Goal: Task Accomplishment & Management: Use online tool/utility

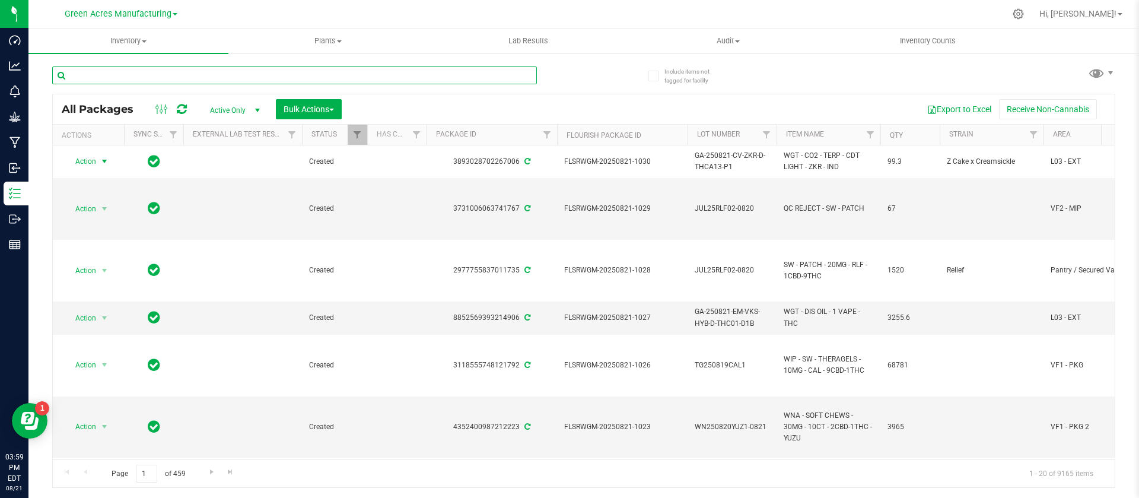
click at [136, 81] on input "text" at bounding box center [294, 75] width 485 height 18
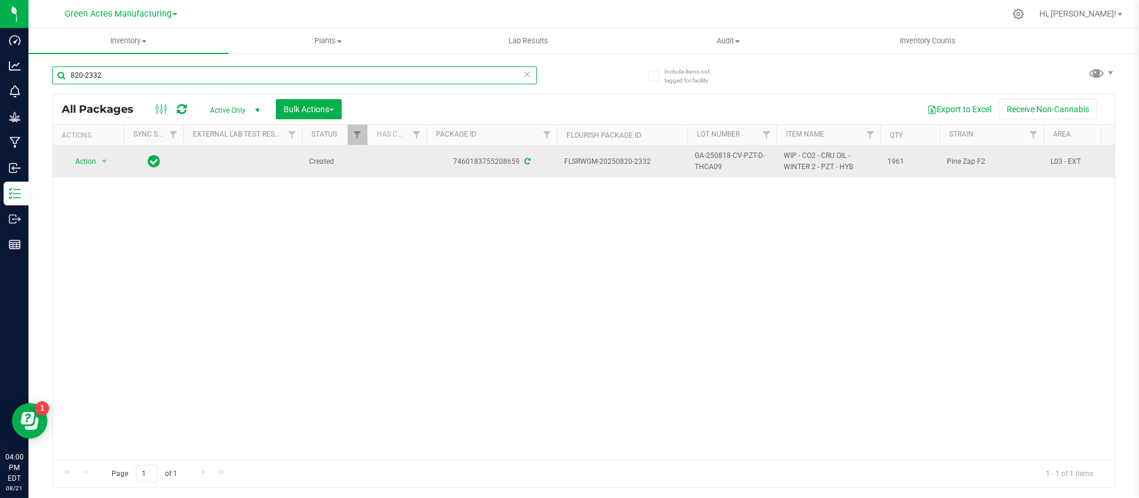
type input "820-2332"
click at [701, 171] on span "GA-250818-CV-PZT-D-THCA09" at bounding box center [732, 161] width 75 height 23
click at [701, 171] on td "GA-250818-CV-PZT-D-THCA09" at bounding box center [731, 161] width 89 height 32
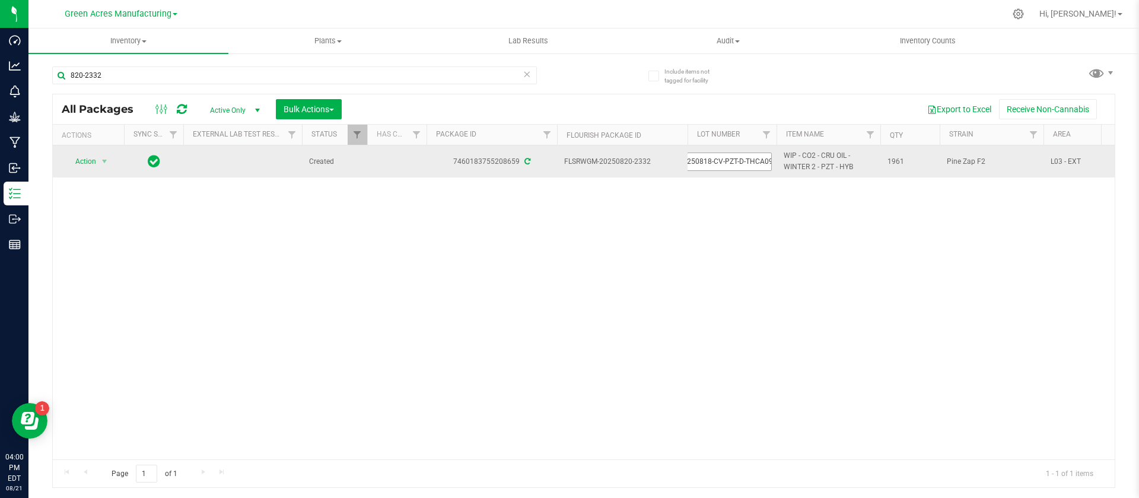
click at [704, 165] on input "GA-250818-CV-PZT-D-THCA09" at bounding box center [729, 161] width 85 height 18
click at [93, 164] on span "Action" at bounding box center [81, 161] width 32 height 17
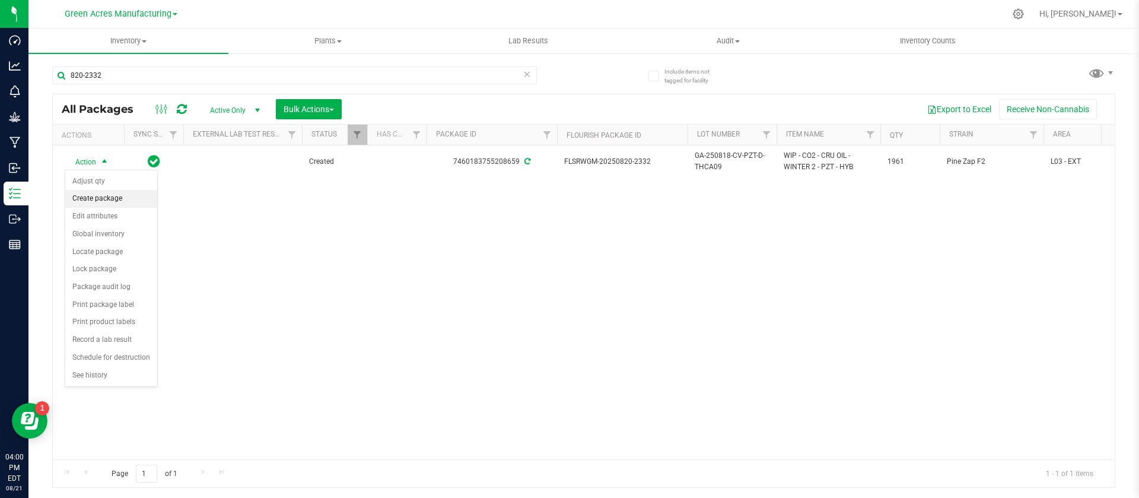
click at [103, 196] on li "Create package" at bounding box center [111, 199] width 92 height 18
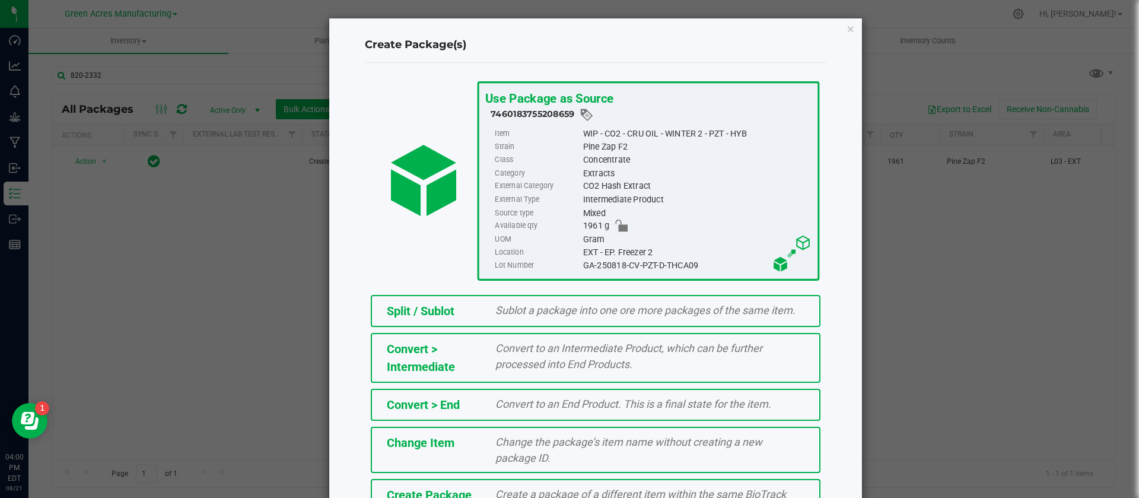
click at [524, 488] on span "Create a package of a different item within the same BioTrack phase." at bounding box center [640, 502] width 291 height 28
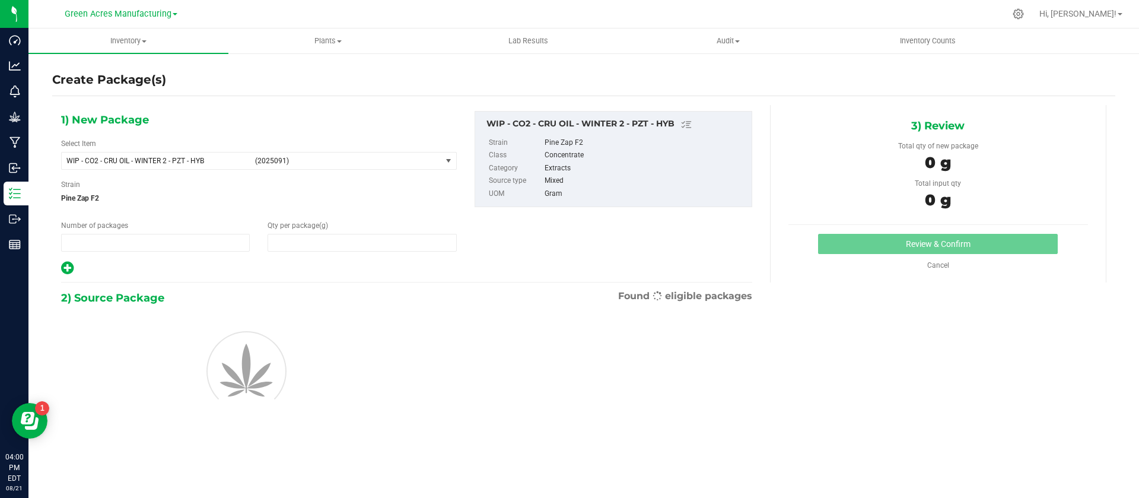
type input "1"
type input "0.0000"
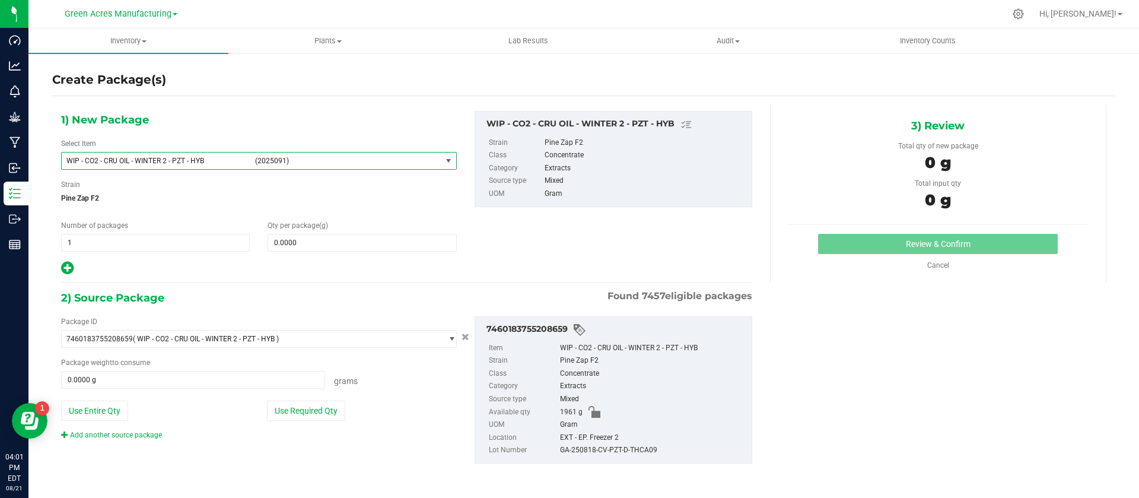
click at [187, 154] on span "WIP - CO2 - CRU OIL - WINTER 2 - PZT - HYB (2025091)" at bounding box center [252, 160] width 380 height 17
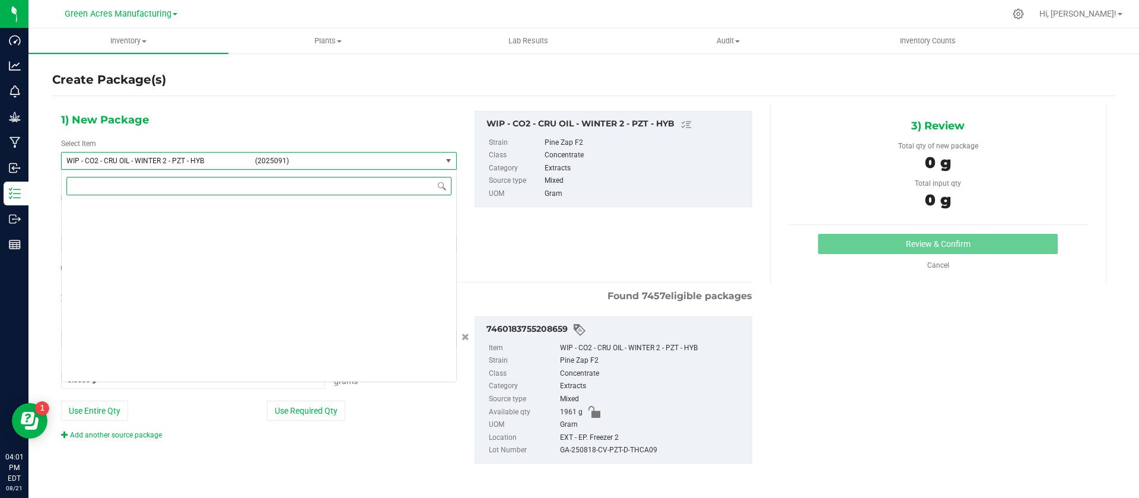
scroll to position [298050, 0]
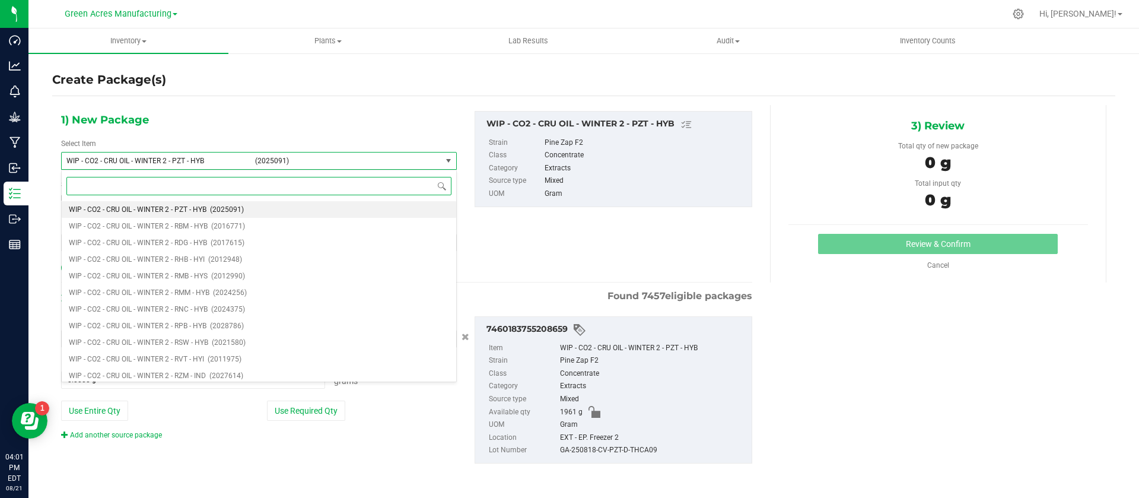
type input "R"
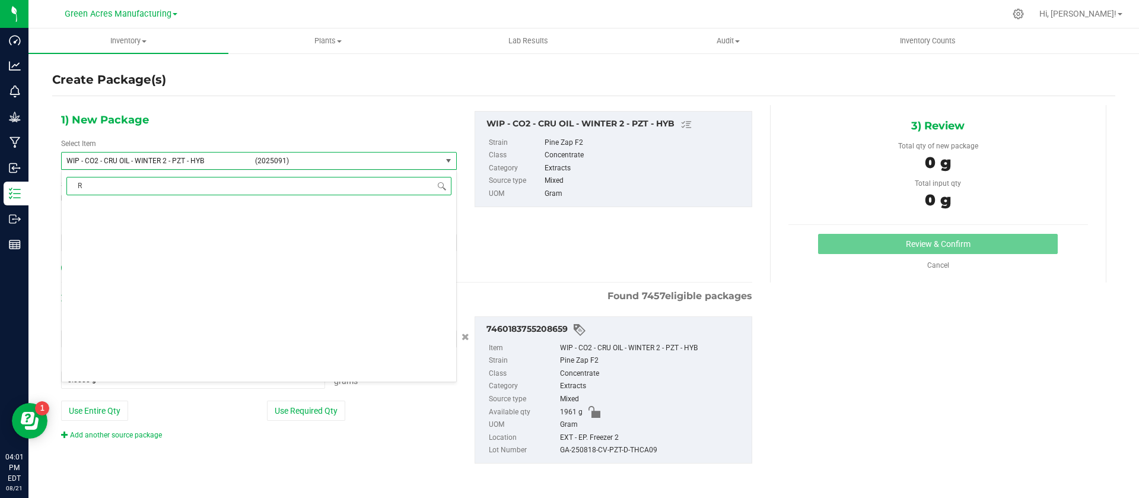
scroll to position [0, 0]
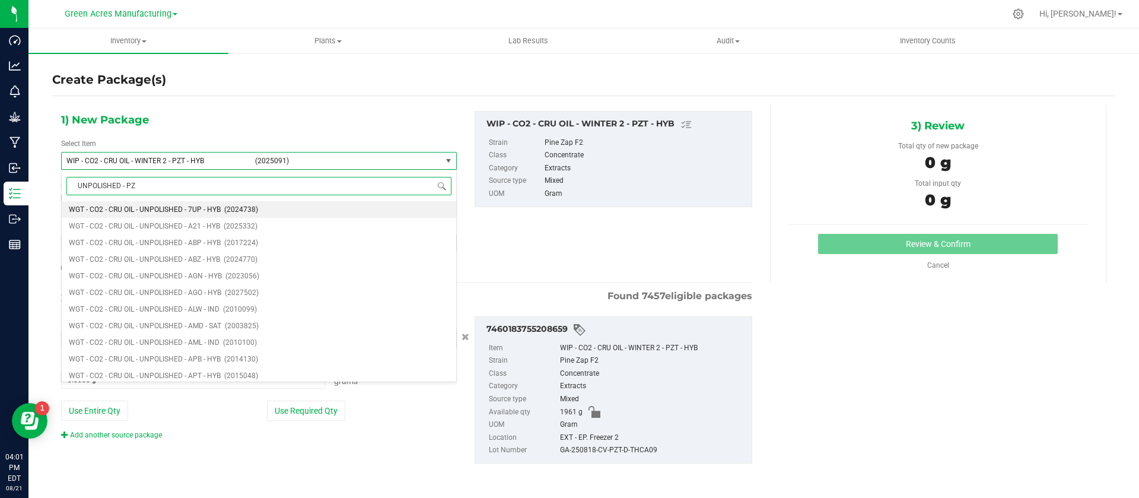
type input "UNPOLISHED - PZT"
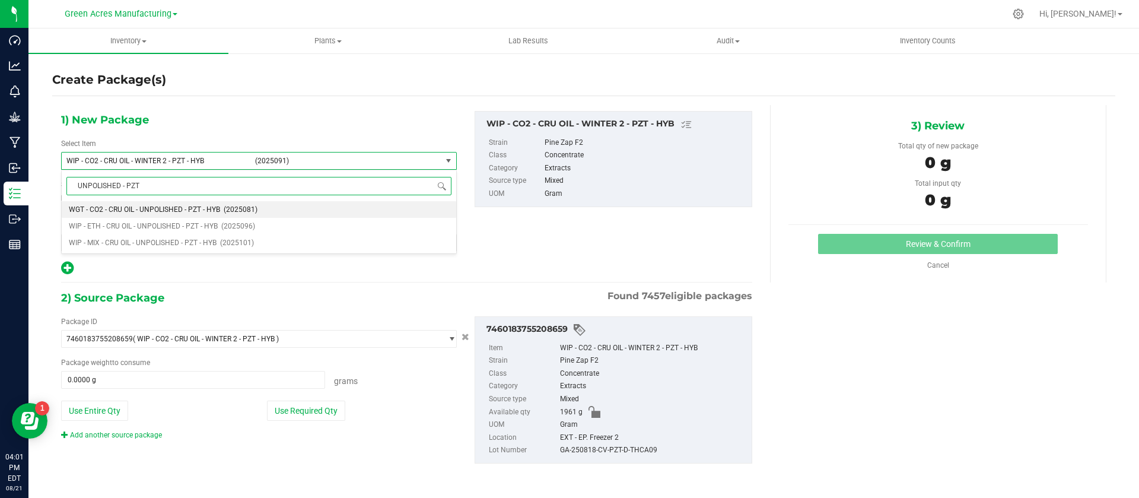
click at [201, 207] on span "WGT - CO2 - CRU OIL - UNPOLISHED - PZT - HYB" at bounding box center [144, 209] width 151 height 8
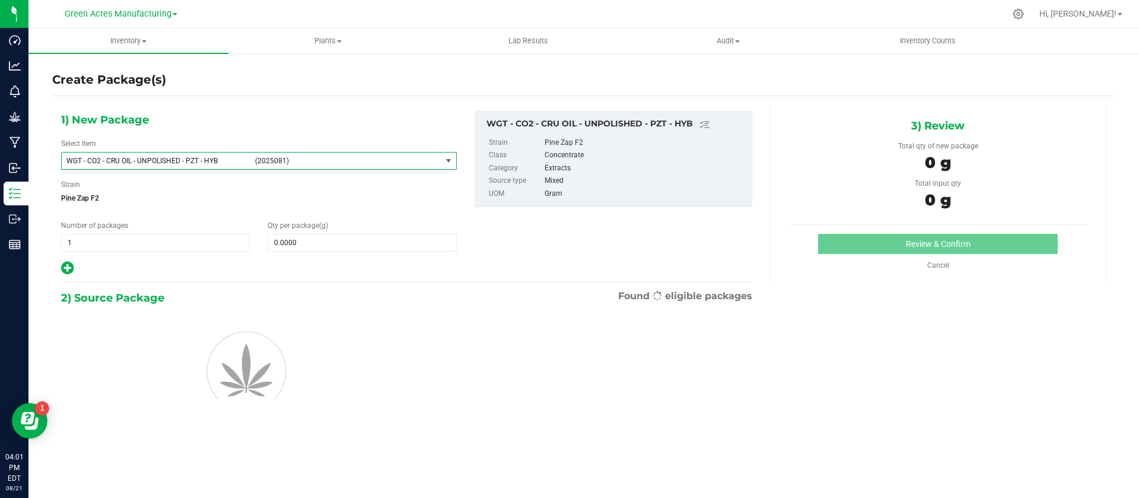
type input "0.0000"
click at [324, 239] on span at bounding box center [362, 243] width 189 height 18
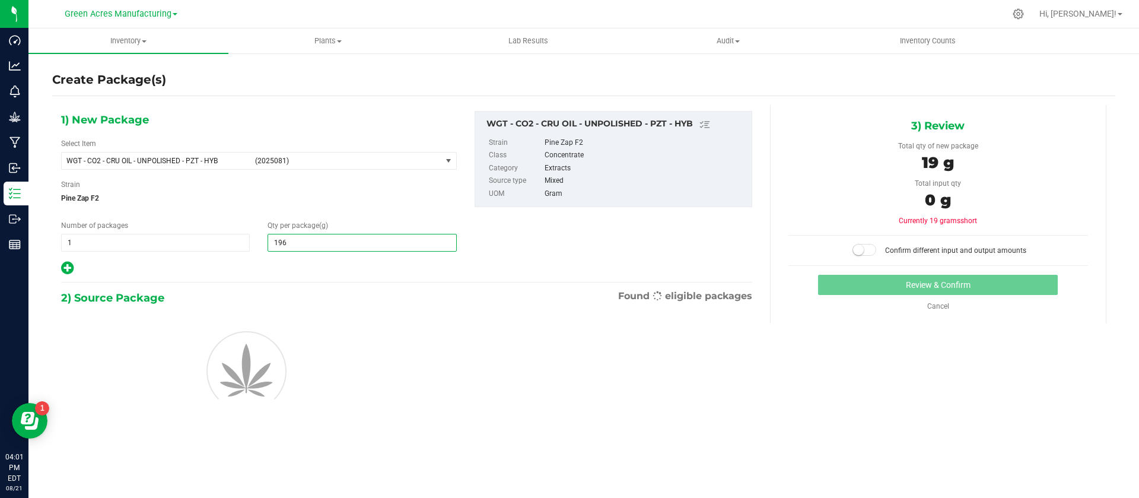
type input "1961"
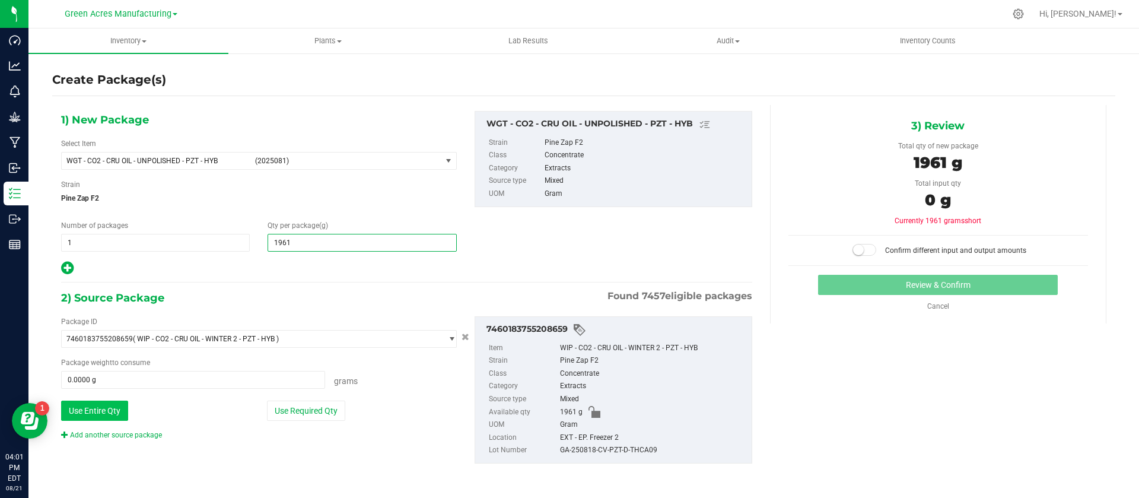
type input "1,961.0000"
click at [88, 415] on button "Use Entire Qty" at bounding box center [94, 410] width 67 height 20
type input "1961.0000 g"
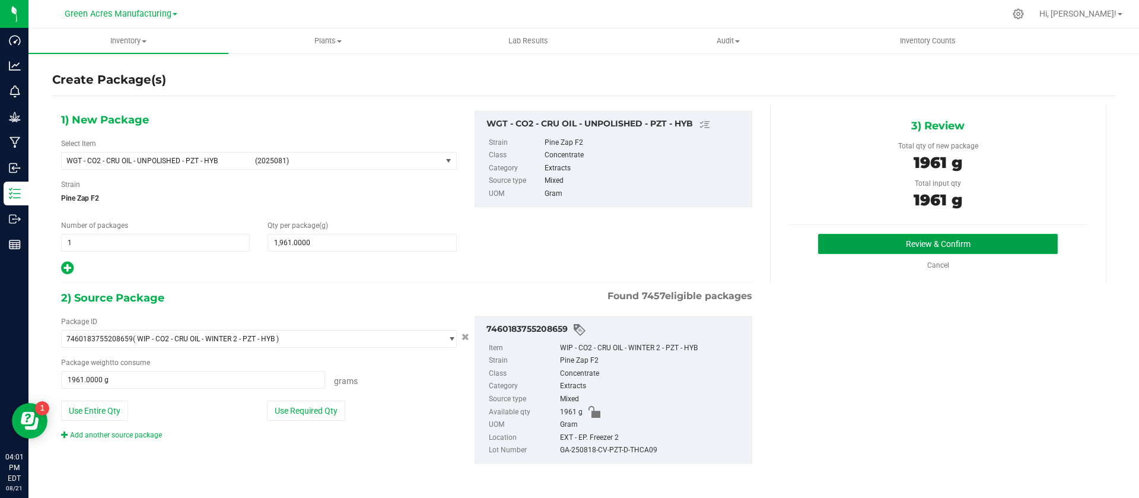
click at [873, 241] on button "Review & Confirm" at bounding box center [938, 244] width 240 height 20
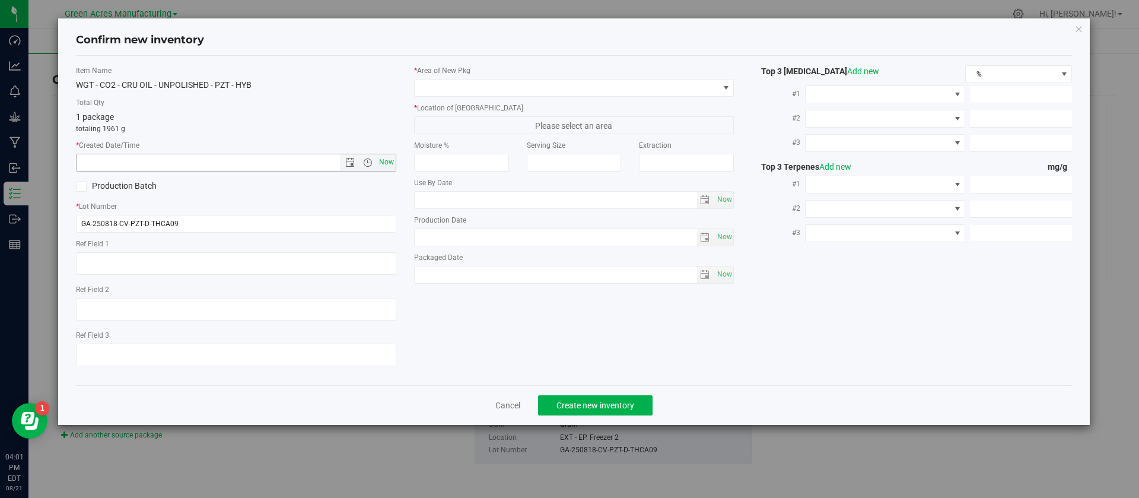
click at [387, 161] on span "Now" at bounding box center [386, 162] width 20 height 17
type input "8/21/2025 4:01 PM"
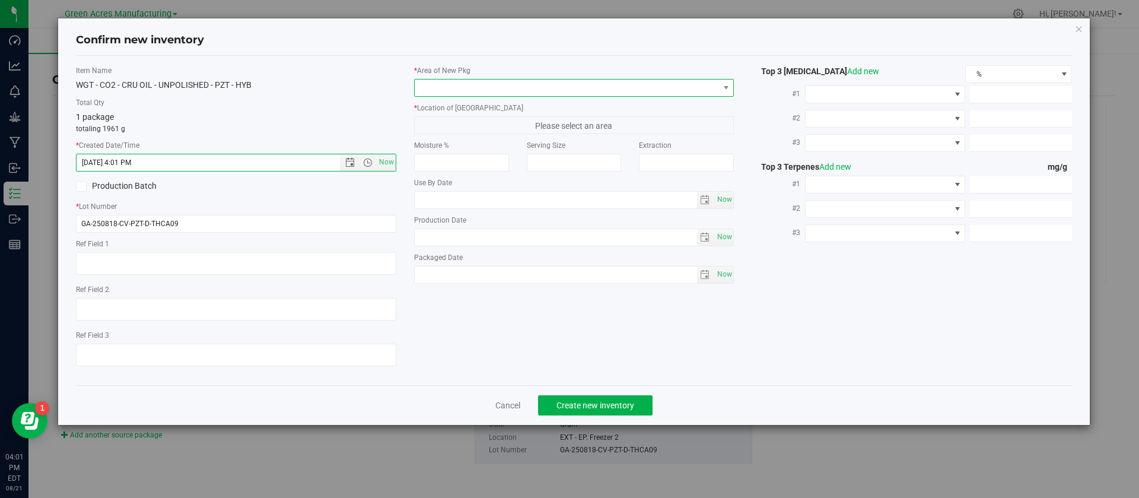
click at [450, 90] on span at bounding box center [567, 87] width 304 height 17
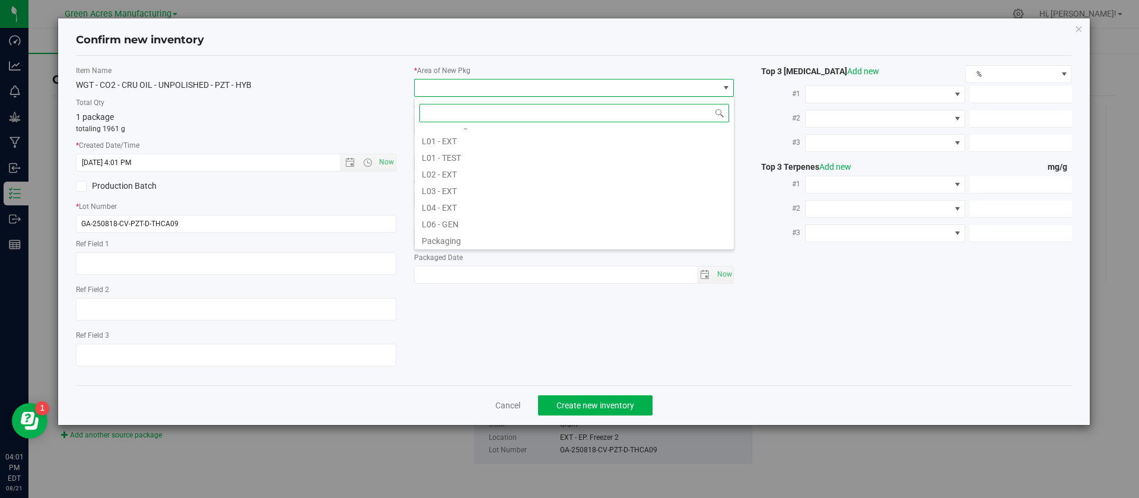
scroll to position [214, 0]
click at [451, 185] on li "L03 - EXT" at bounding box center [574, 188] width 319 height 17
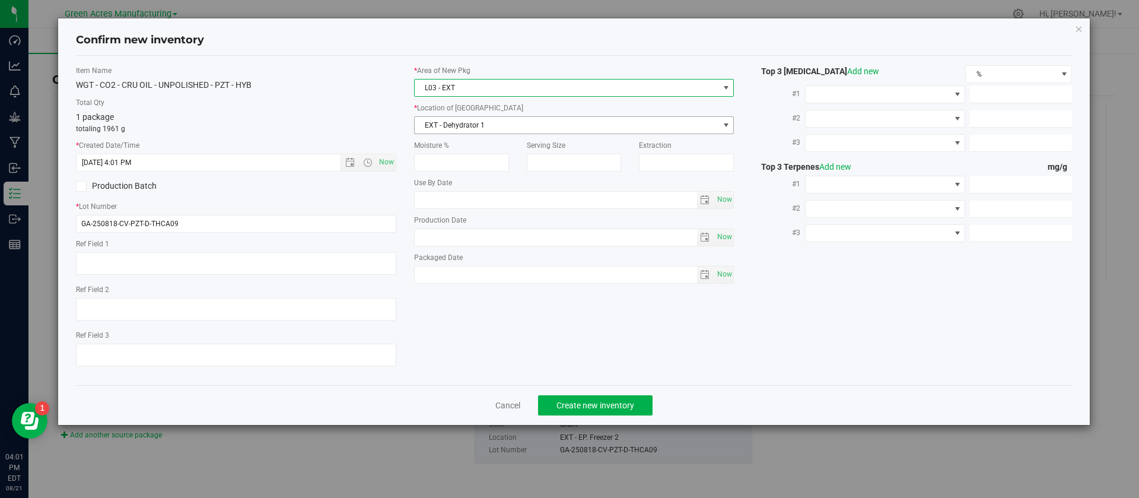
click at [456, 123] on span "EXT - Dehydrator 1" at bounding box center [567, 125] width 304 height 17
click at [456, 90] on span "L03 - EXT" at bounding box center [567, 87] width 304 height 17
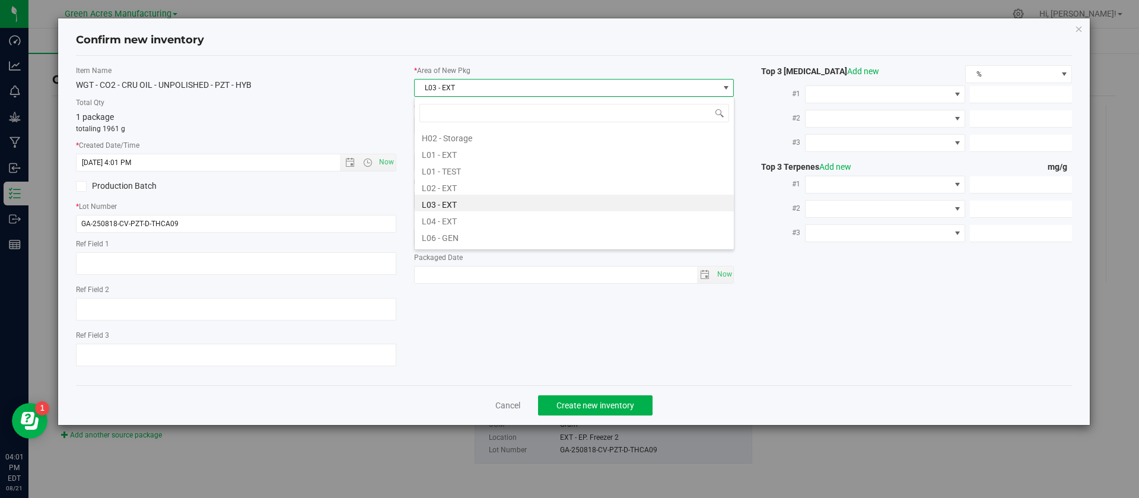
scroll to position [235, 0]
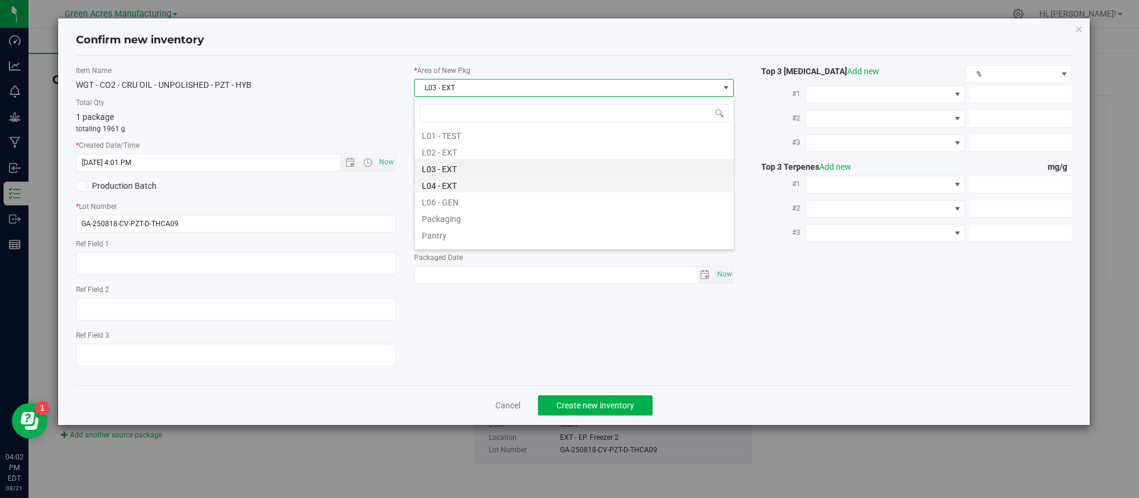
click at [444, 184] on li "L04 - EXT" at bounding box center [574, 184] width 319 height 17
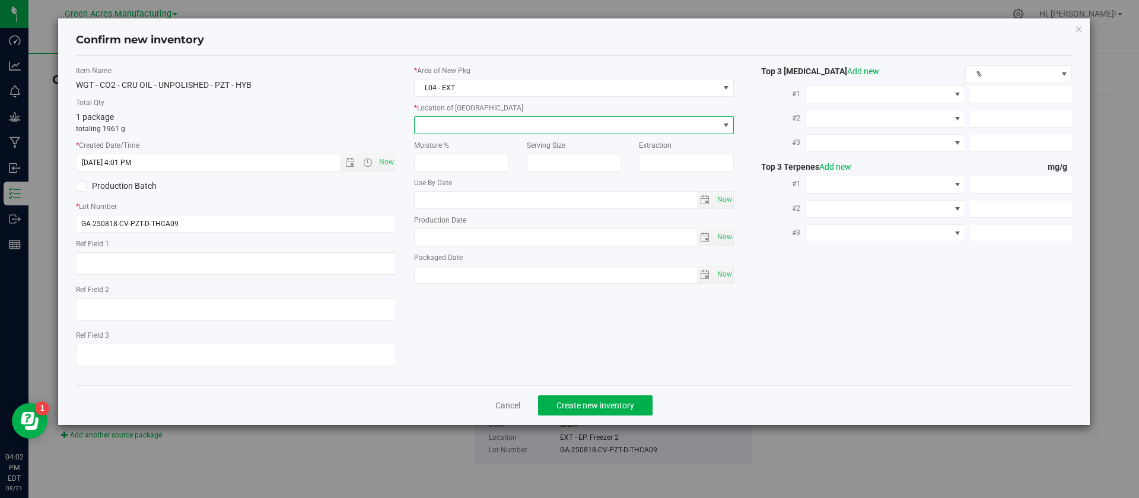
click at [450, 127] on span at bounding box center [567, 125] width 304 height 17
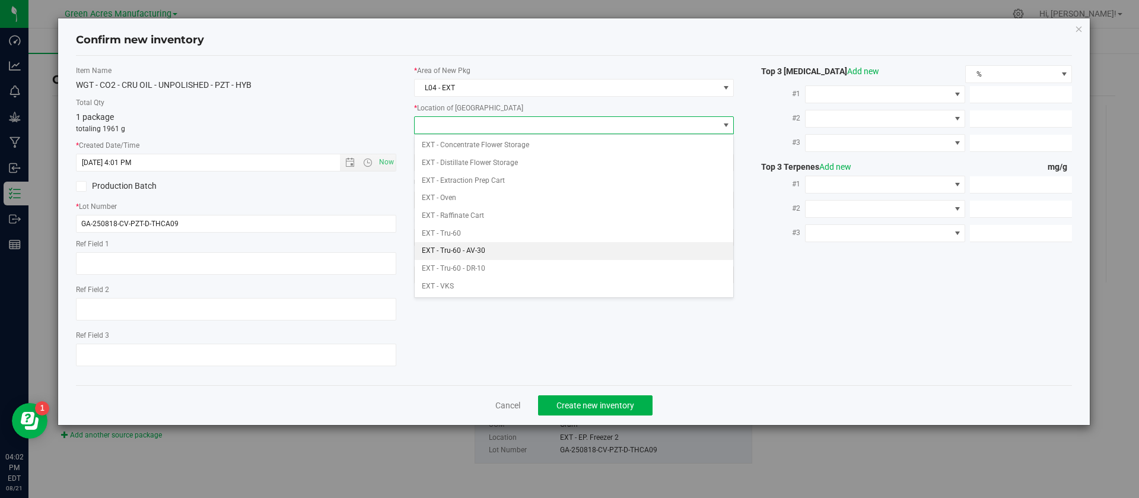
click at [483, 253] on li "EXT - Tru-60 - AV-30" at bounding box center [574, 251] width 319 height 18
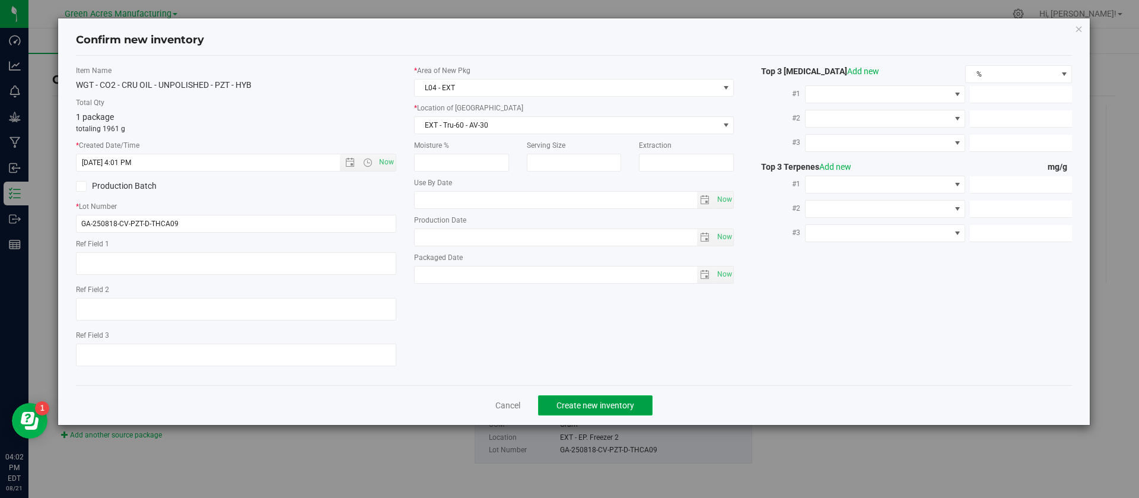
click at [559, 405] on span "Create new inventory" at bounding box center [595, 404] width 78 height 9
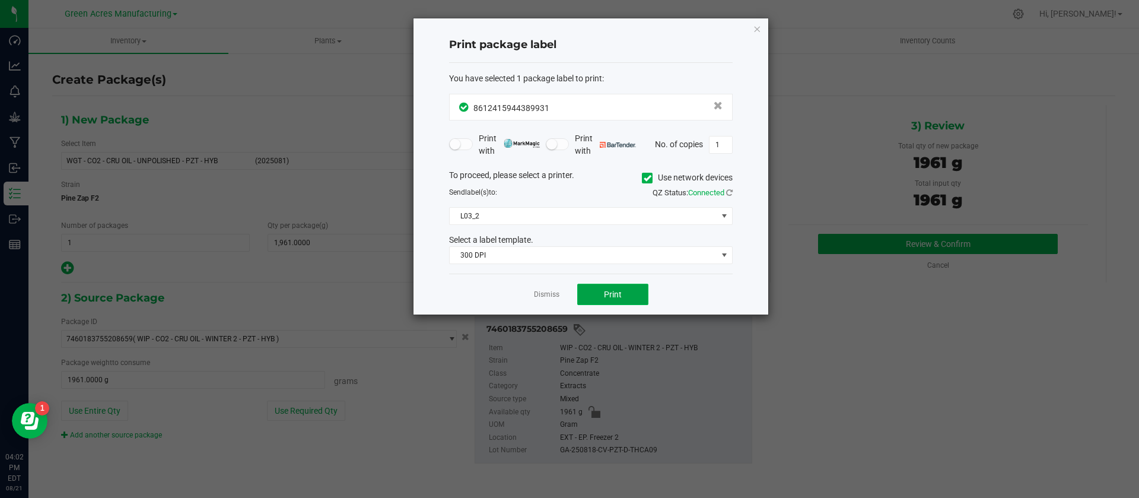
click at [586, 285] on button "Print" at bounding box center [612, 294] width 71 height 21
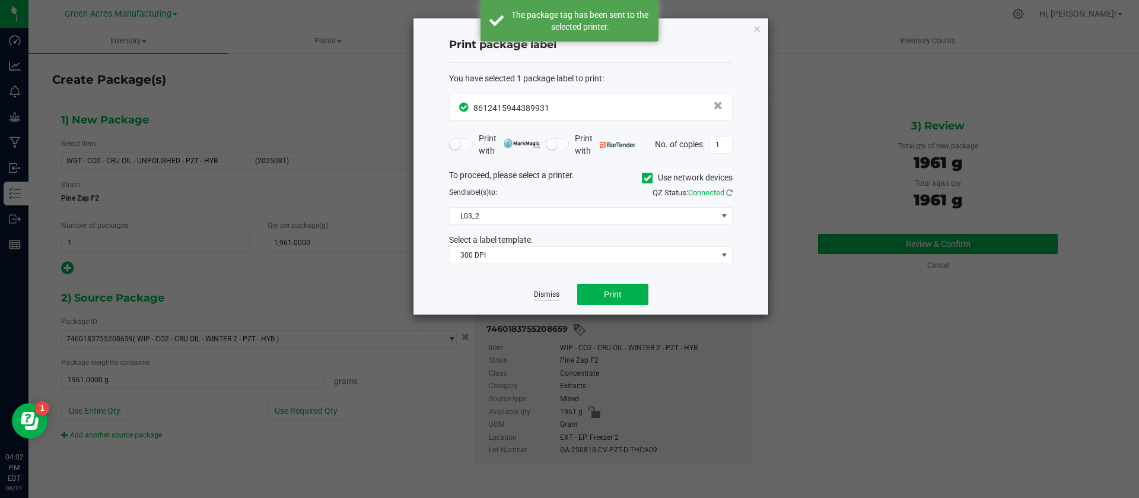
click at [550, 291] on link "Dismiss" at bounding box center [547, 294] width 26 height 10
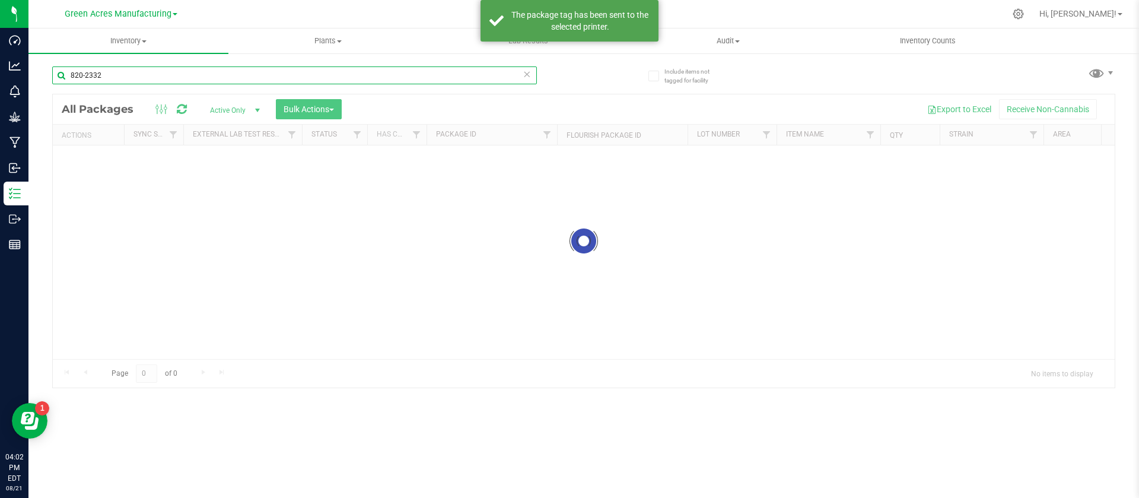
click at [109, 75] on input "820-2332" at bounding box center [294, 75] width 485 height 18
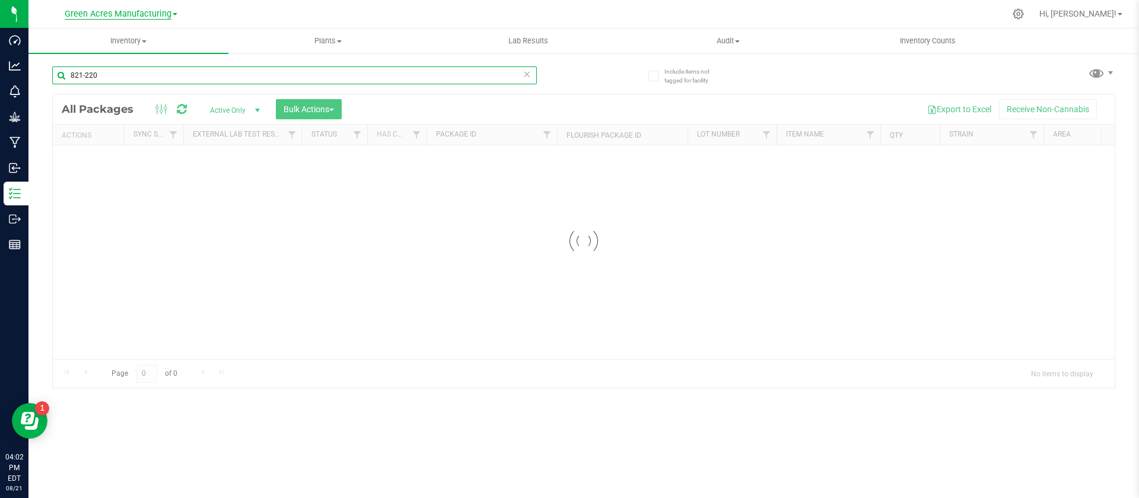
type input "821-220"
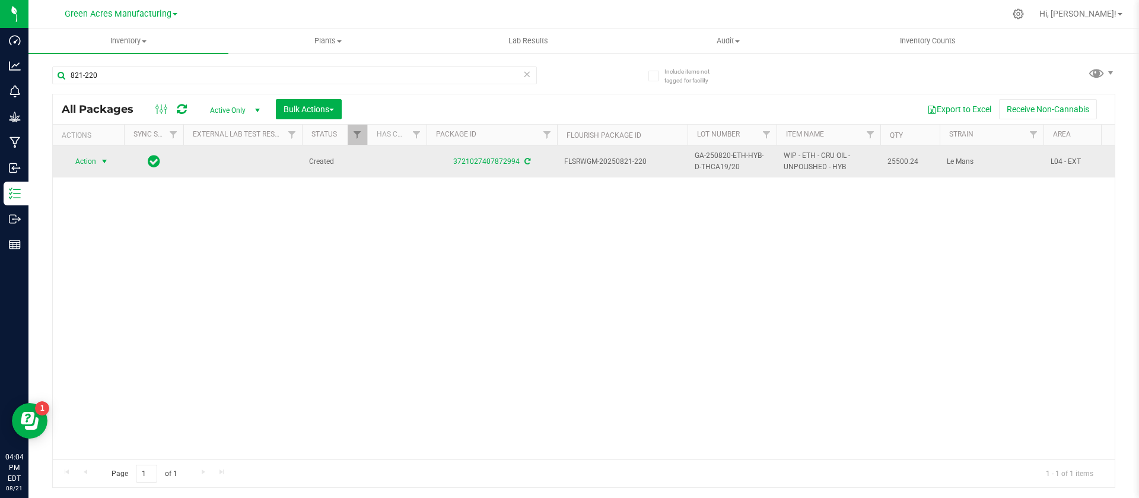
click at [83, 161] on span "Action" at bounding box center [81, 161] width 32 height 17
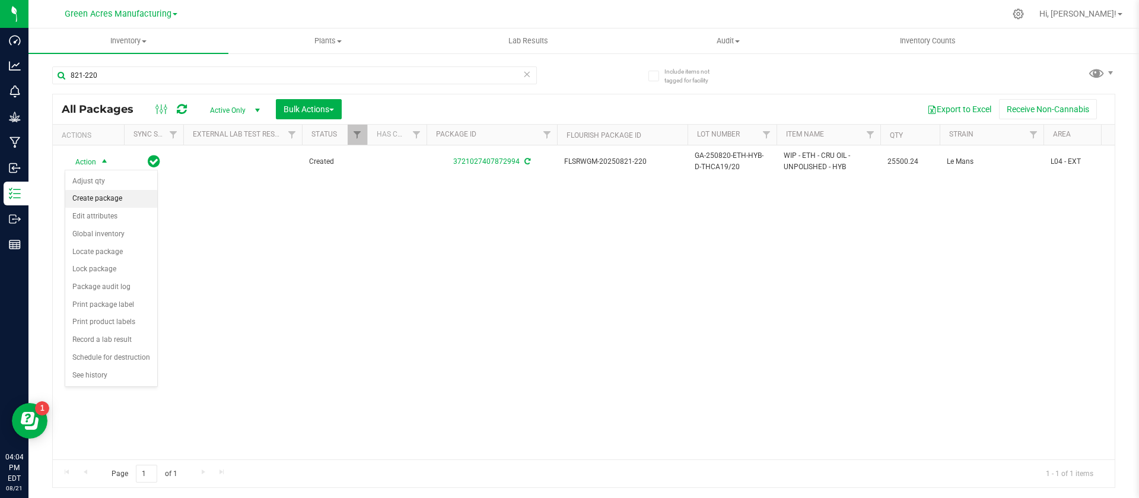
click at [105, 205] on li "Create package" at bounding box center [111, 199] width 92 height 18
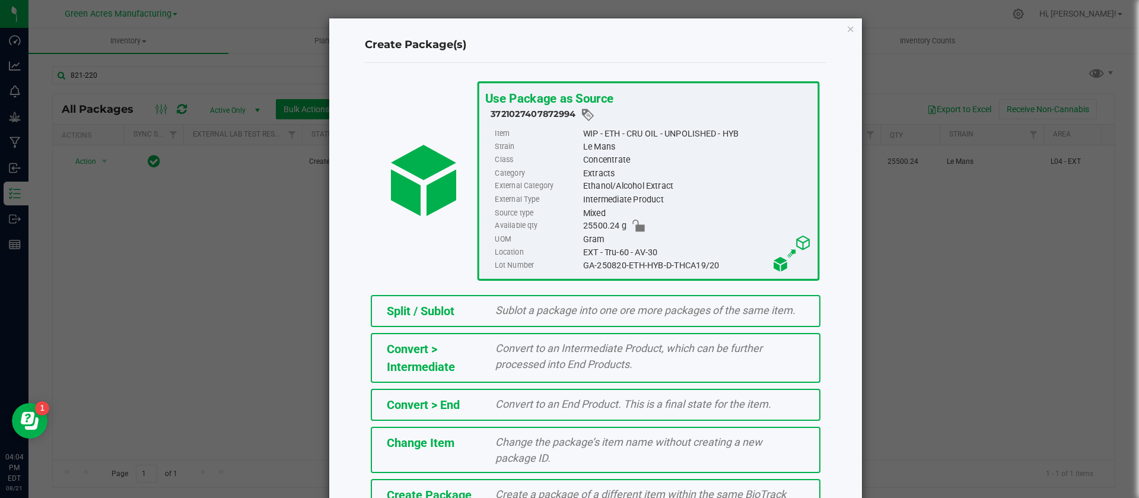
scroll to position [81, 0]
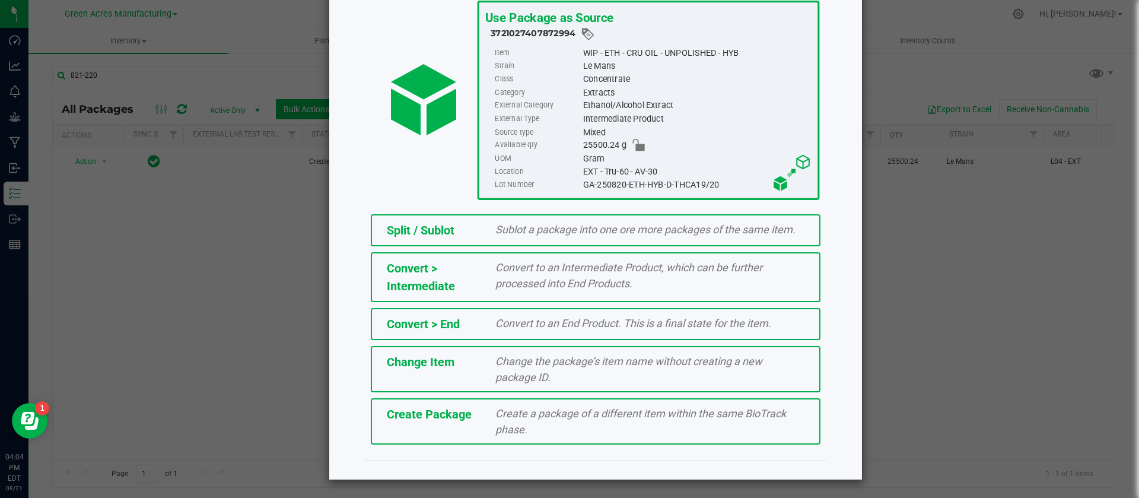
click at [632, 428] on div "Create a package of a different item within the same BioTrack phase." at bounding box center [649, 421] width 327 height 32
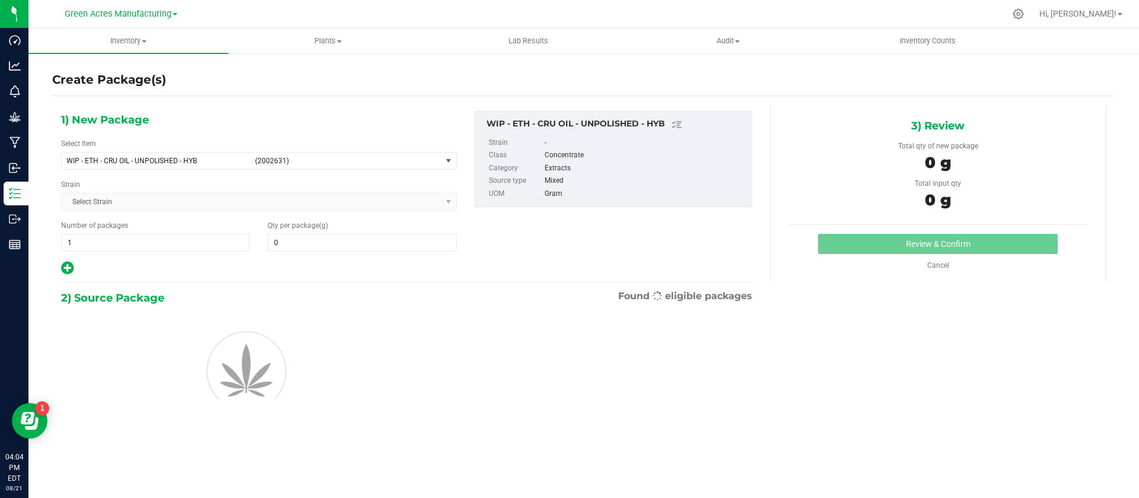
type input "0.0000"
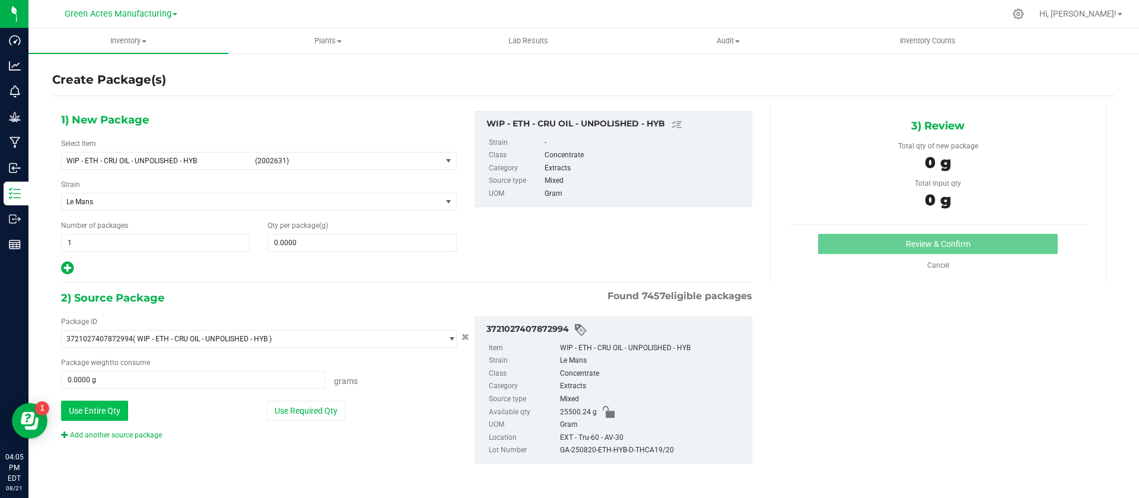
click at [92, 406] on button "Use Entire Qty" at bounding box center [94, 410] width 67 height 20
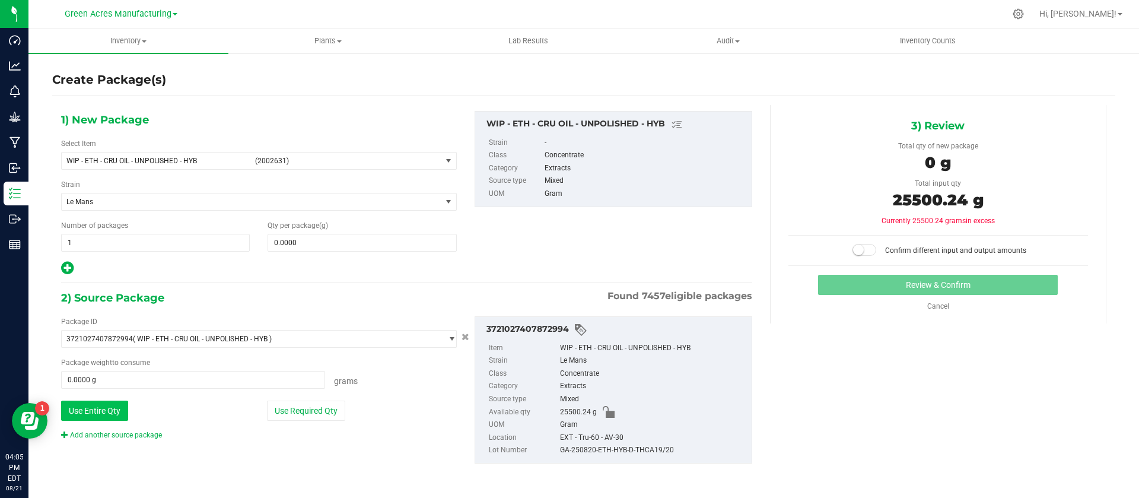
type input "25500.2400 g"
click at [123, 438] on link "Add another source package" at bounding box center [111, 435] width 101 height 8
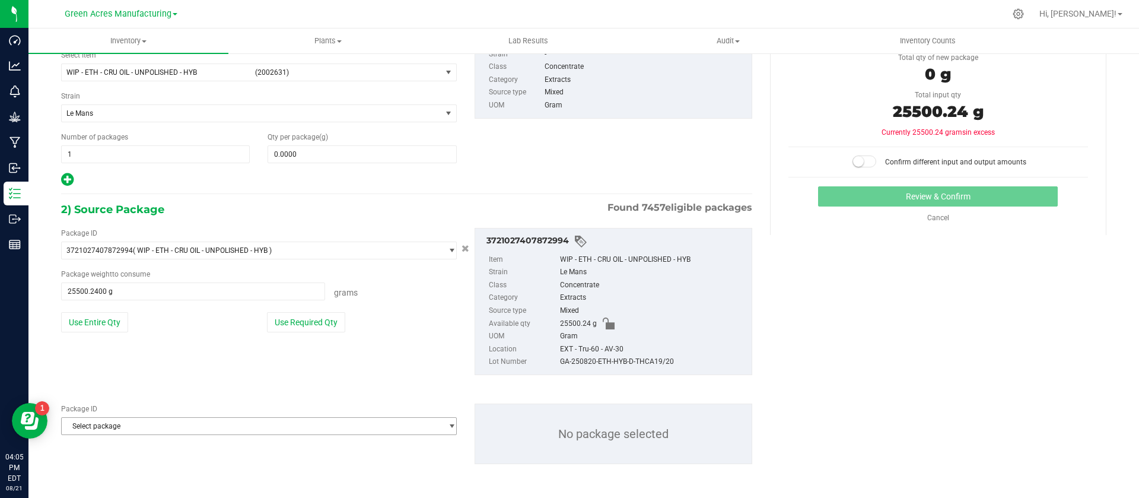
click at [138, 418] on span "Select package" at bounding box center [252, 426] width 380 height 17
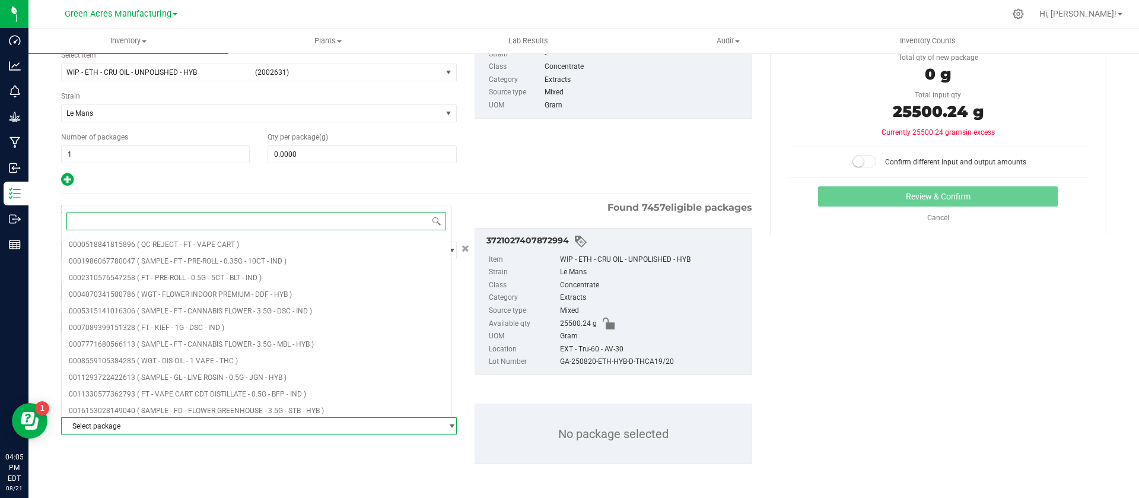
click at [138, 418] on span "Select package" at bounding box center [252, 426] width 380 height 17
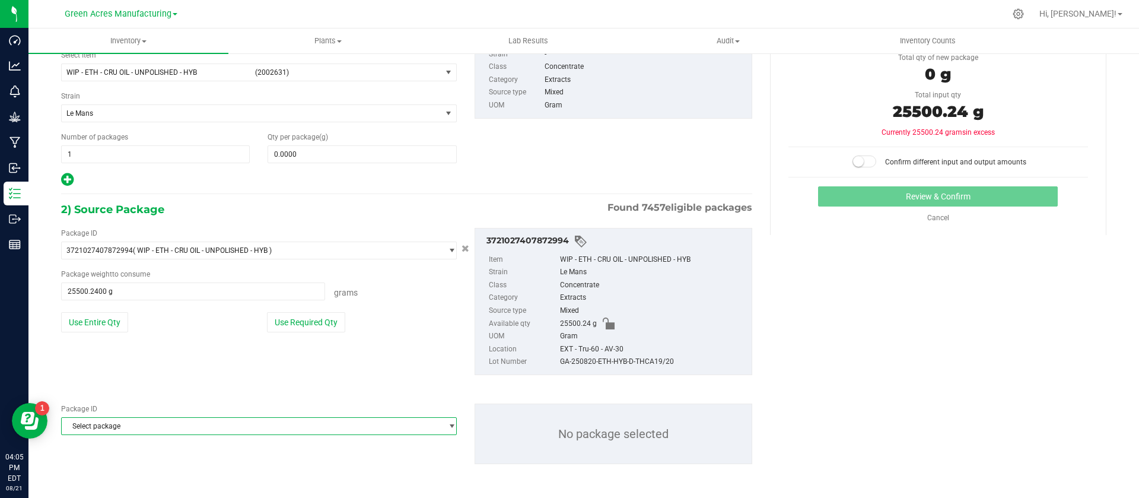
click at [126, 436] on div "Package ID Select package 0000518841815896 0001986067780047 0002310576547258 00…" at bounding box center [406, 433] width 709 height 79
click at [118, 427] on span "Select package" at bounding box center [252, 426] width 380 height 17
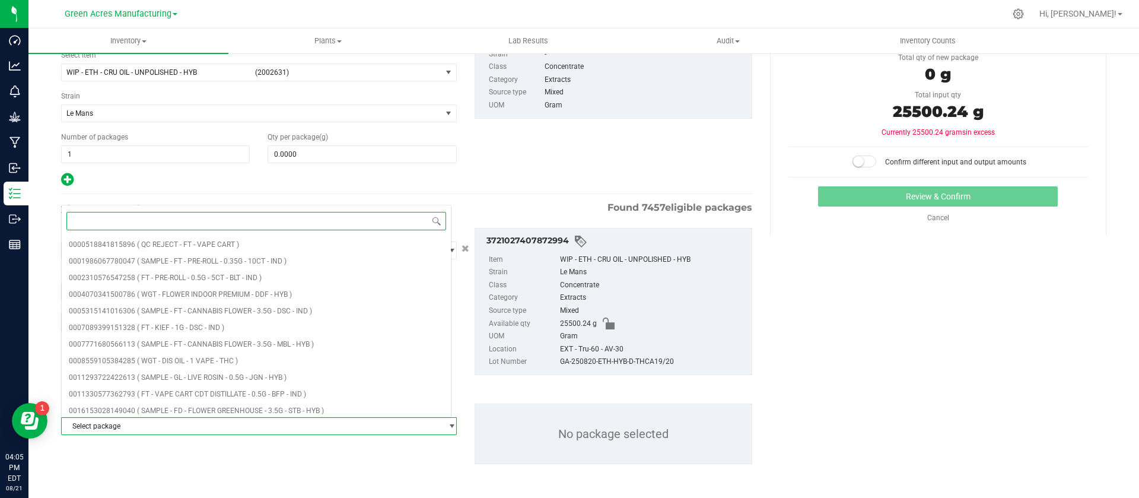
paste input "8612415944389931"
type input "8612415944389931"
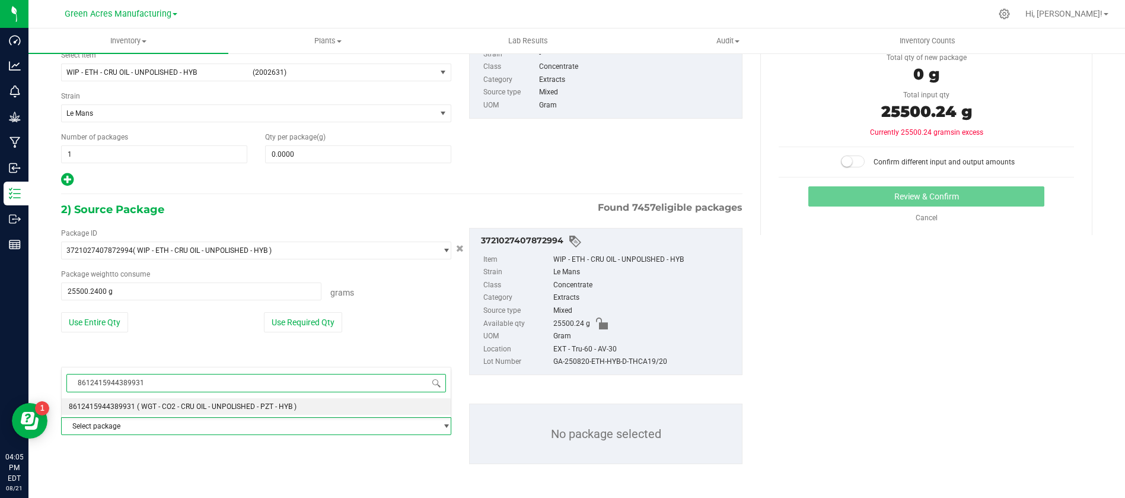
click at [117, 402] on span "8612415944389931" at bounding box center [102, 406] width 66 height 8
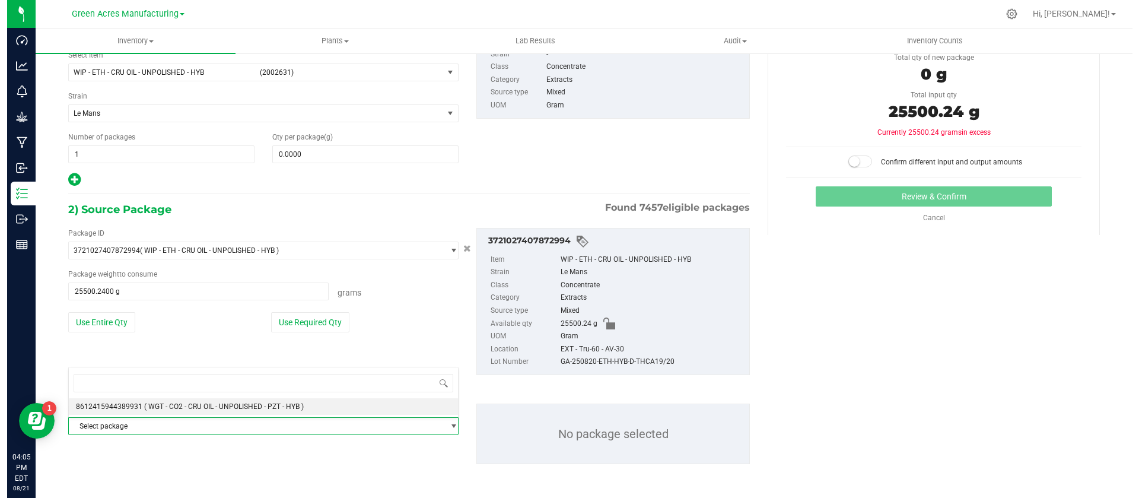
scroll to position [106757, 0]
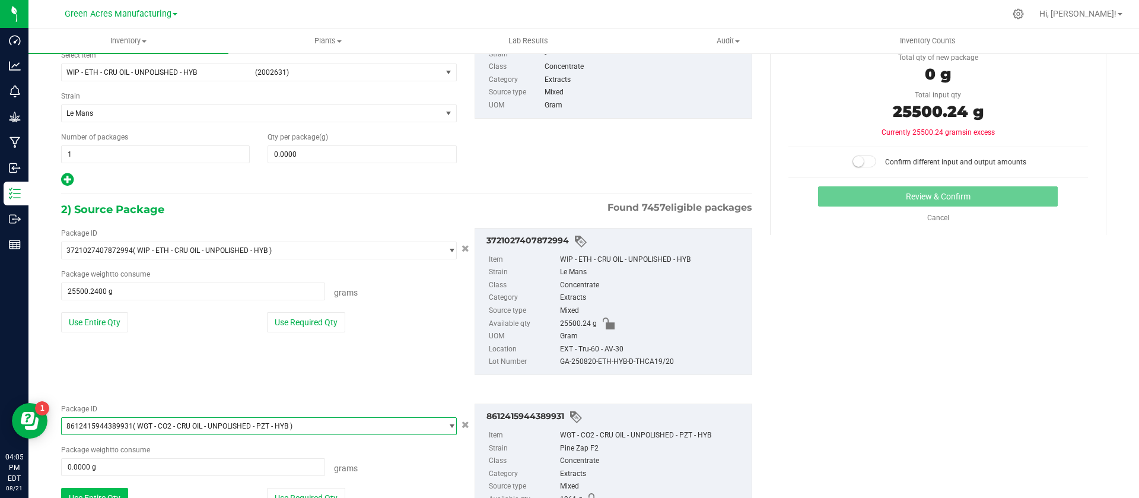
click at [100, 493] on button "Use Entire Qty" at bounding box center [94, 498] width 67 height 20
type input "1961.0000 g"
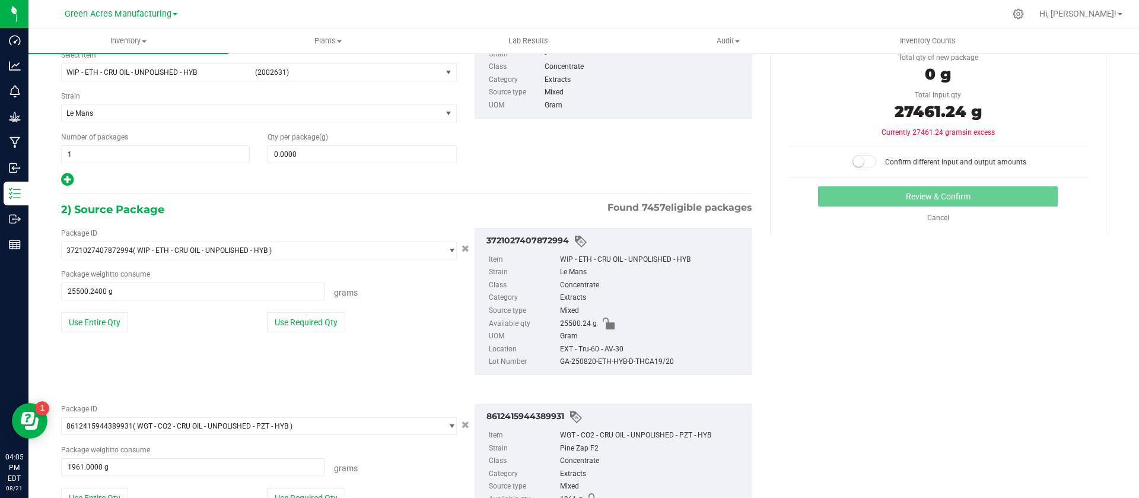
scroll to position [0, 0]
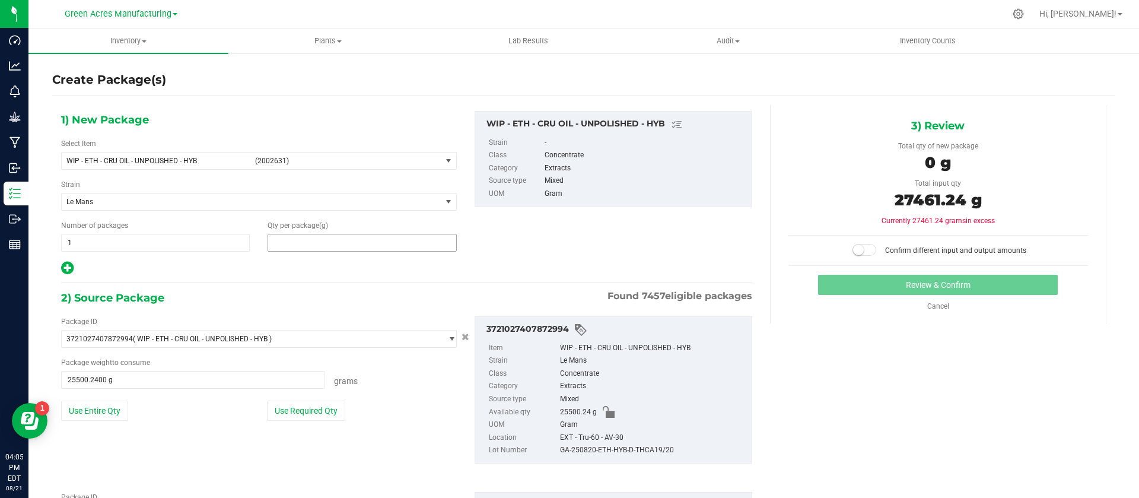
click at [294, 244] on span at bounding box center [362, 243] width 189 height 18
type input "27461.24"
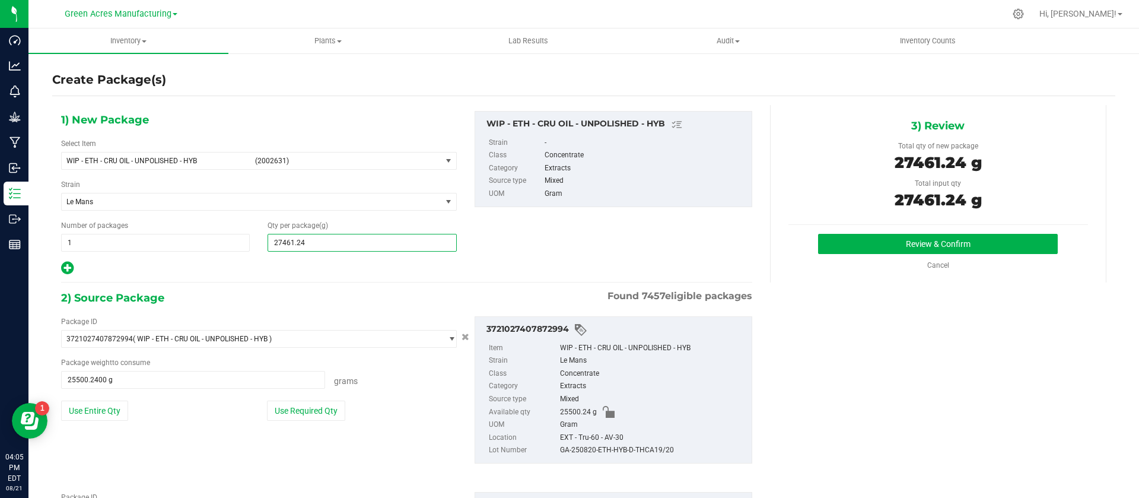
type input "27,461.2400"
click at [631, 452] on div "GA-250820-ETH-HYB-D-THCA19/20" at bounding box center [653, 450] width 186 height 13
copy div "GA-250820-ETH-HYB-D-THCA19/20"
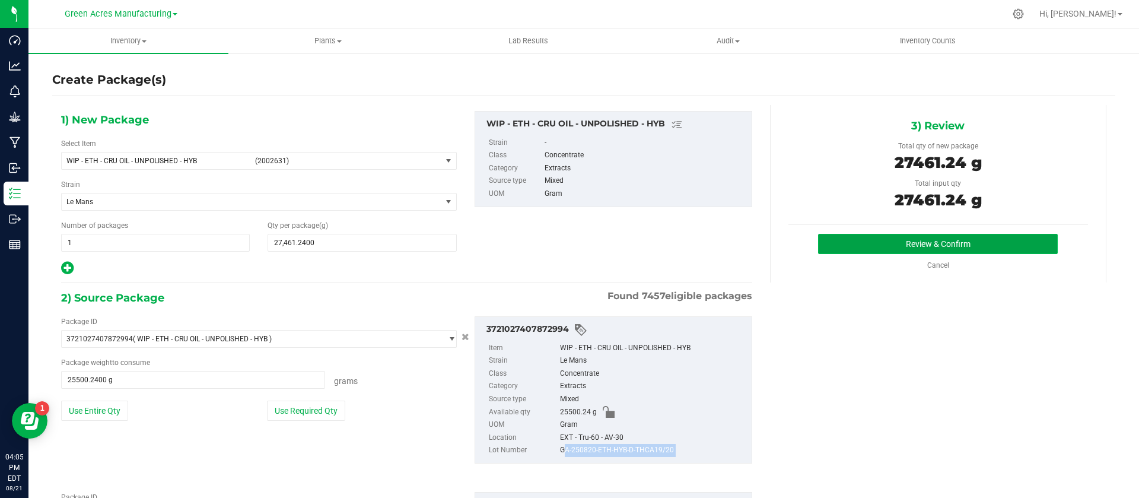
click at [850, 249] on button "Review & Confirm" at bounding box center [938, 244] width 240 height 20
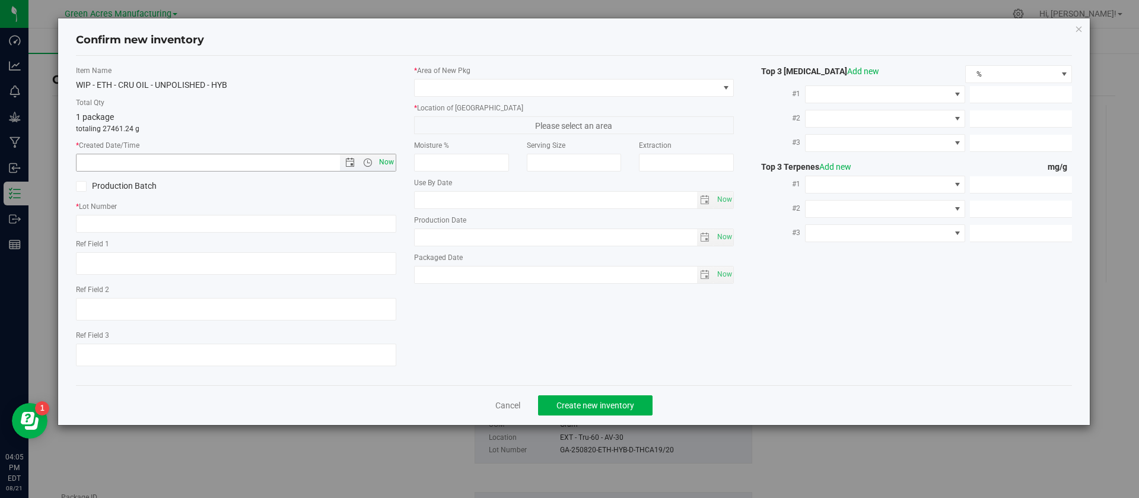
click at [383, 158] on span "Now" at bounding box center [386, 162] width 20 height 17
type input "8/21/2025 4:05 PM"
click at [218, 224] on input "text" at bounding box center [236, 224] width 320 height 18
paste input "GA-250820-ETH-HYB-D-THCA19/20"
type input "GA-250820-ETH-HYB-D-THCA19/20"
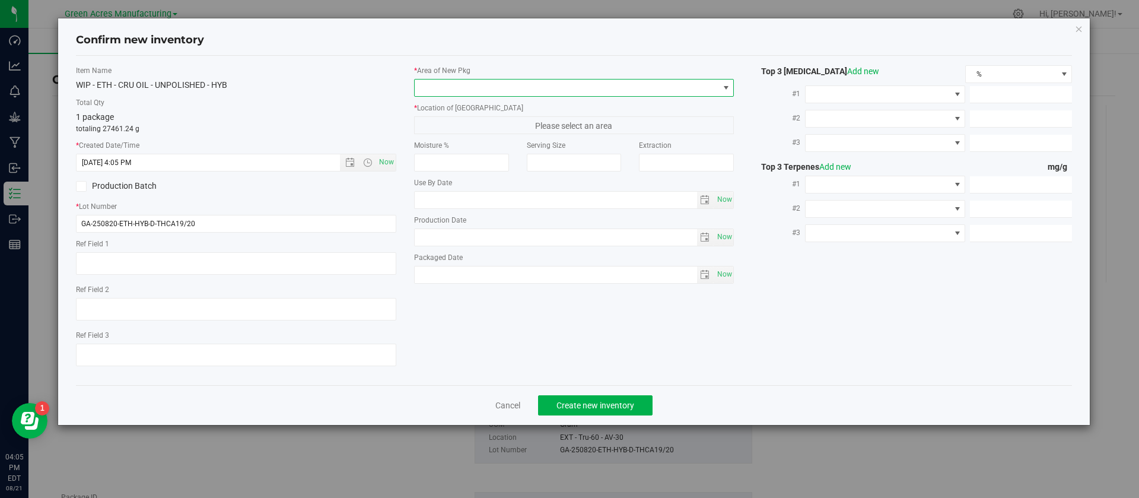
click at [426, 93] on span at bounding box center [567, 87] width 304 height 17
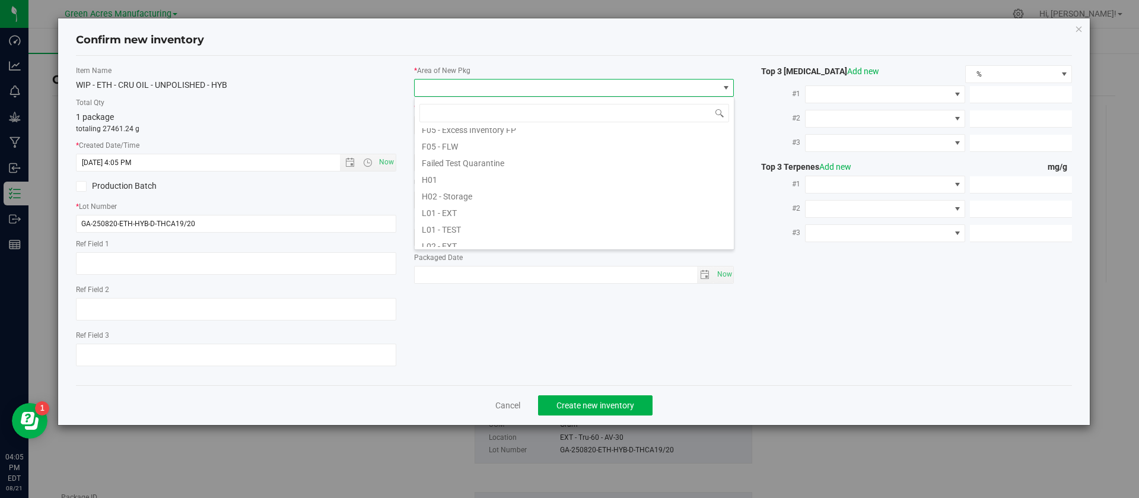
scroll to position [178, 0]
click at [463, 240] on li "L04 - EXT" at bounding box center [574, 241] width 319 height 17
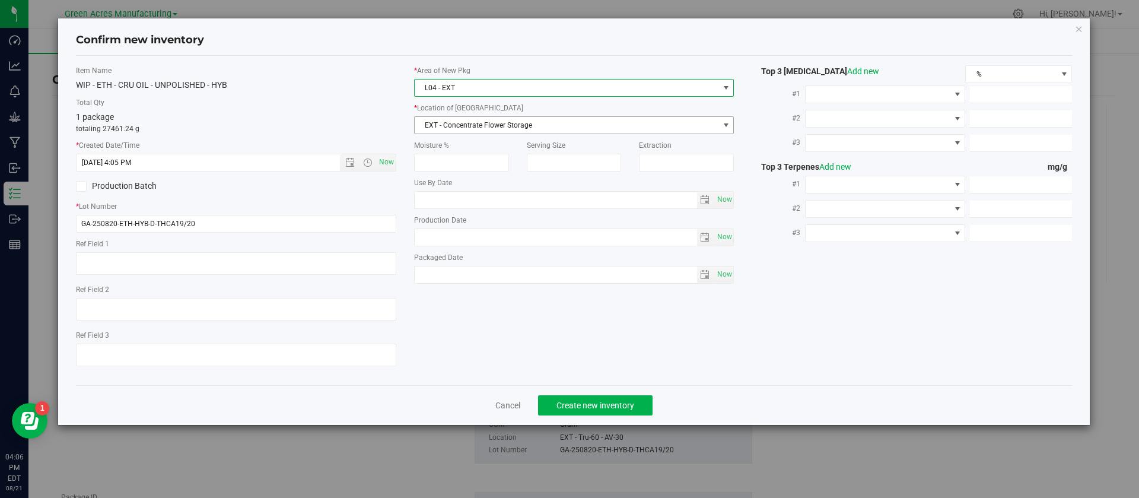
click at [442, 123] on span "EXT - Concentrate Flower Storage" at bounding box center [567, 125] width 304 height 17
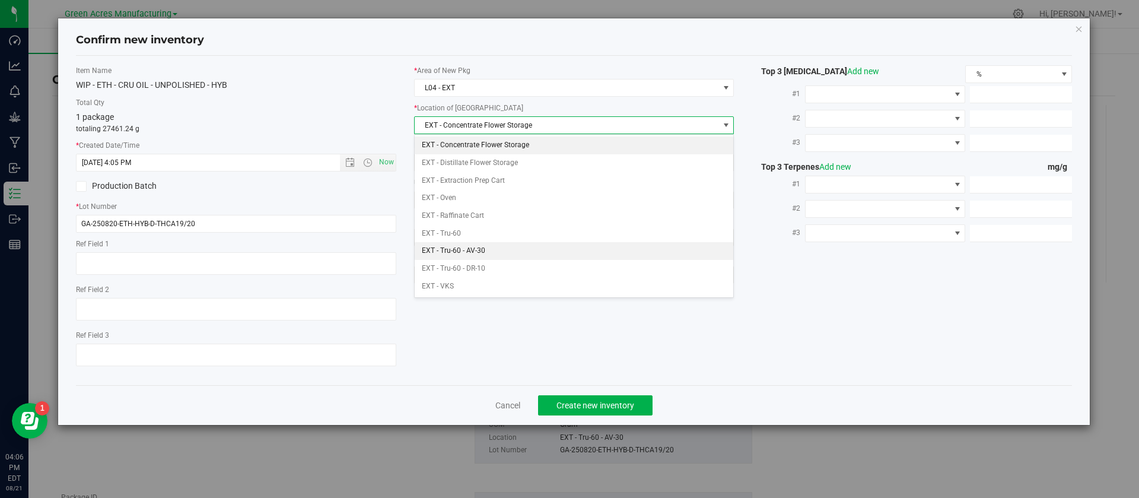
click at [456, 244] on li "EXT - Tru-60 - AV-30" at bounding box center [574, 251] width 319 height 18
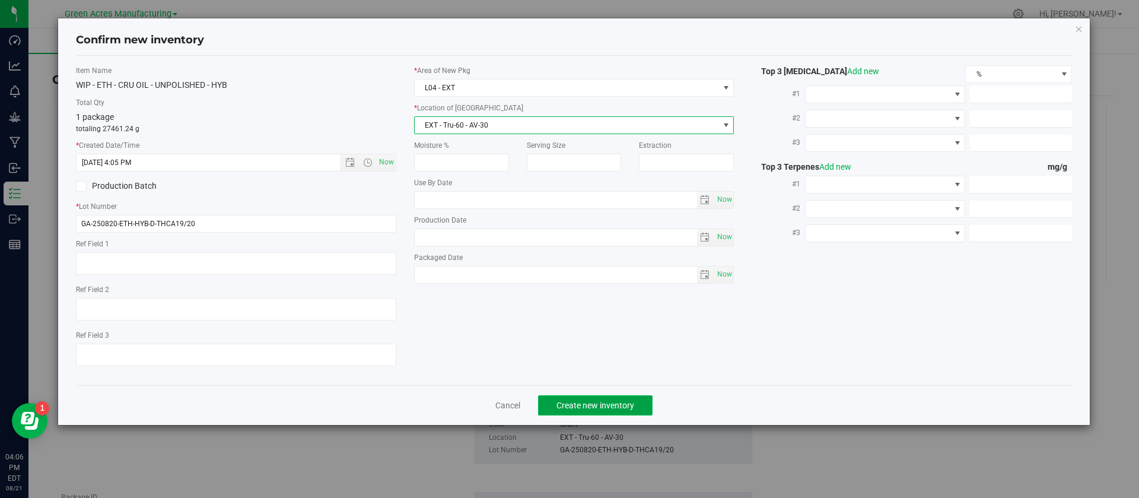
click at [595, 395] on button "Create new inventory" at bounding box center [595, 405] width 114 height 20
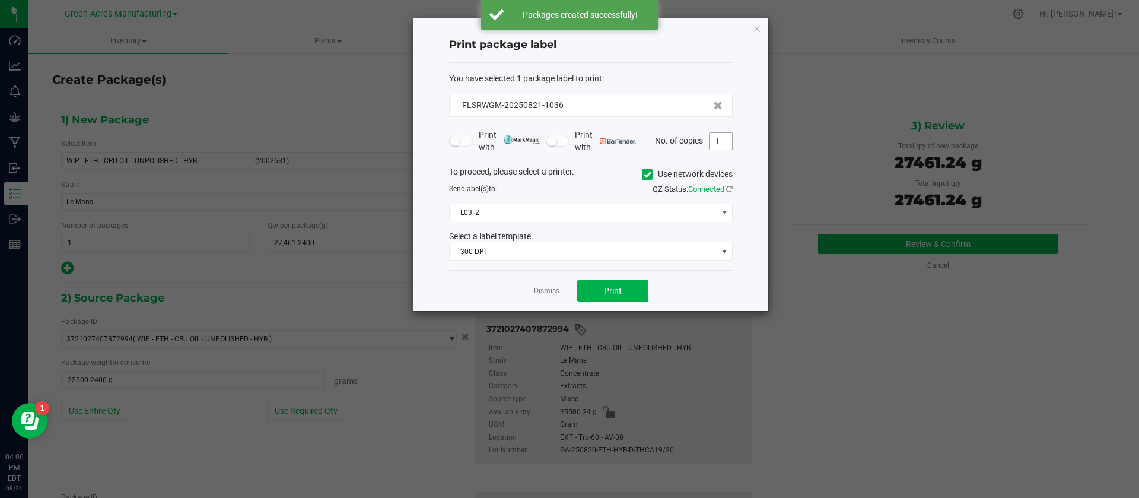
click at [721, 149] on input "1" at bounding box center [720, 141] width 23 height 17
type input "3"
click at [738, 165] on div "To proceed, please select a printer. Use network devices" at bounding box center [590, 174] width 301 height 18
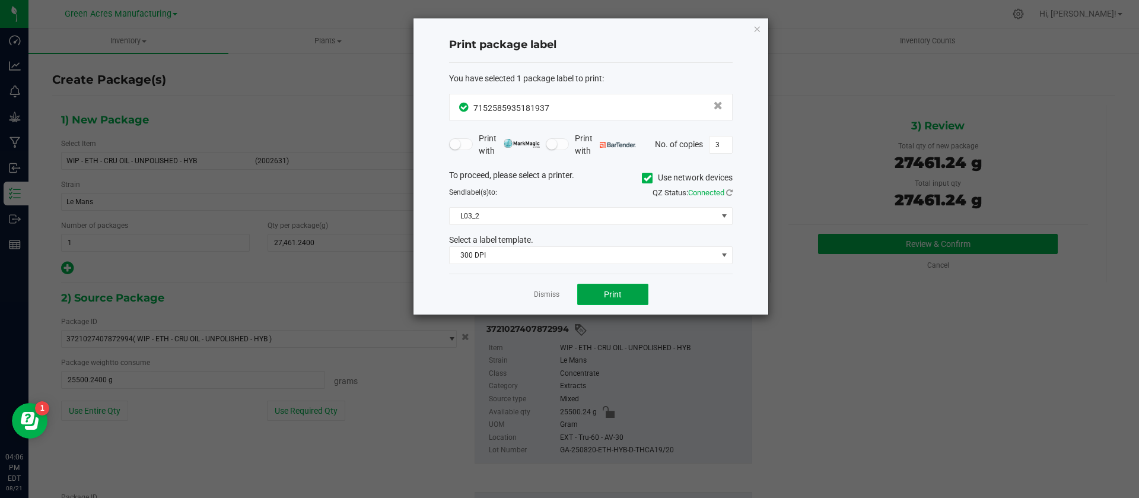
click at [617, 295] on span "Print" at bounding box center [613, 293] width 18 height 9
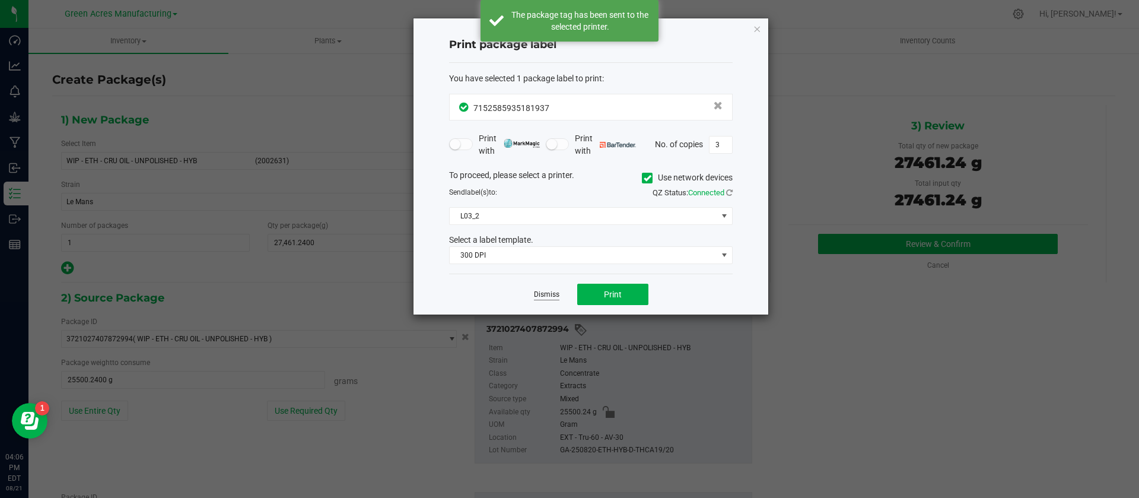
click at [545, 294] on link "Dismiss" at bounding box center [547, 294] width 26 height 10
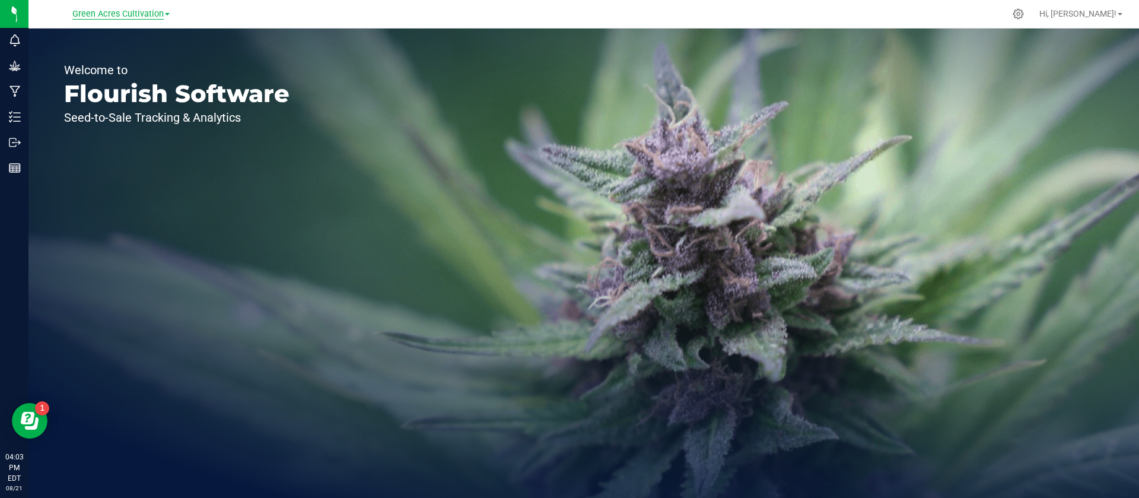
click at [131, 14] on span "Green Acres Cultivation" at bounding box center [117, 14] width 91 height 11
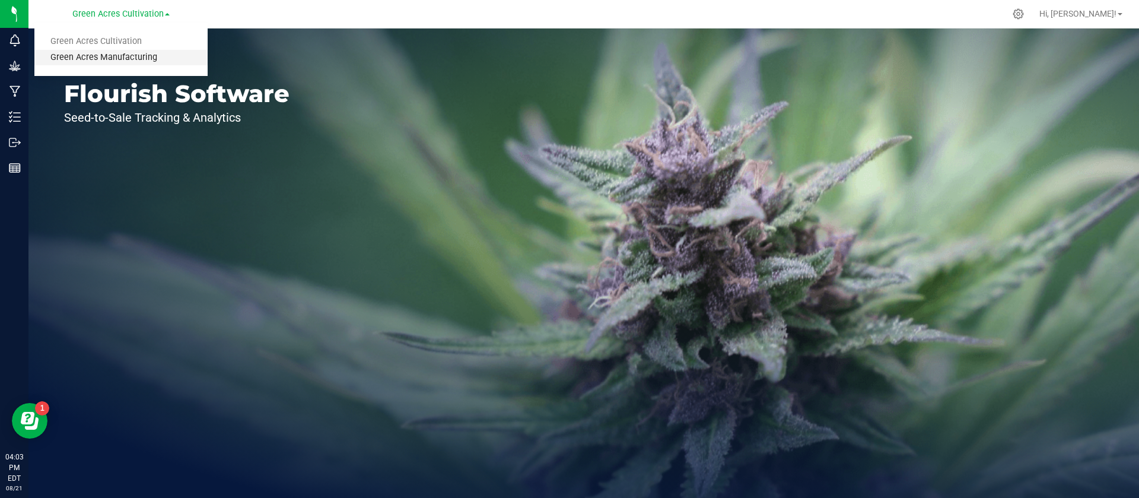
click at [126, 53] on link "Green Acres Manufacturing" at bounding box center [120, 58] width 173 height 16
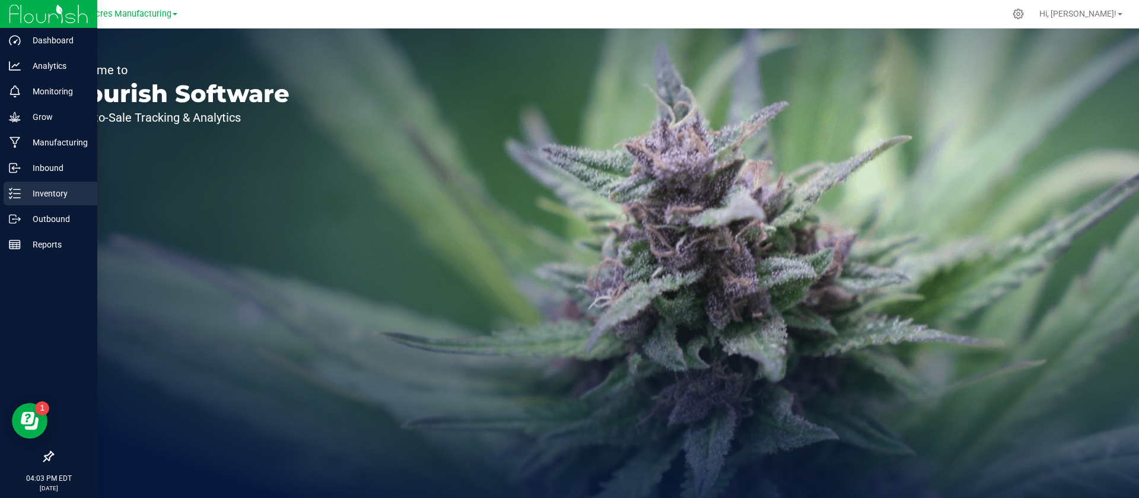
click at [46, 199] on p "Inventory" at bounding box center [56, 193] width 71 height 14
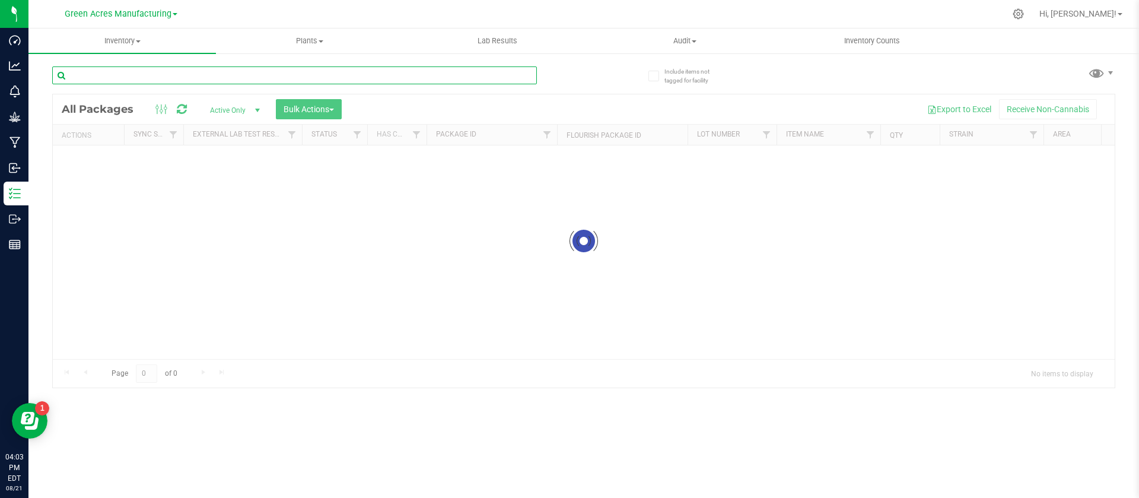
click at [180, 74] on input "text" at bounding box center [294, 75] width 485 height 18
type input "821-1035"
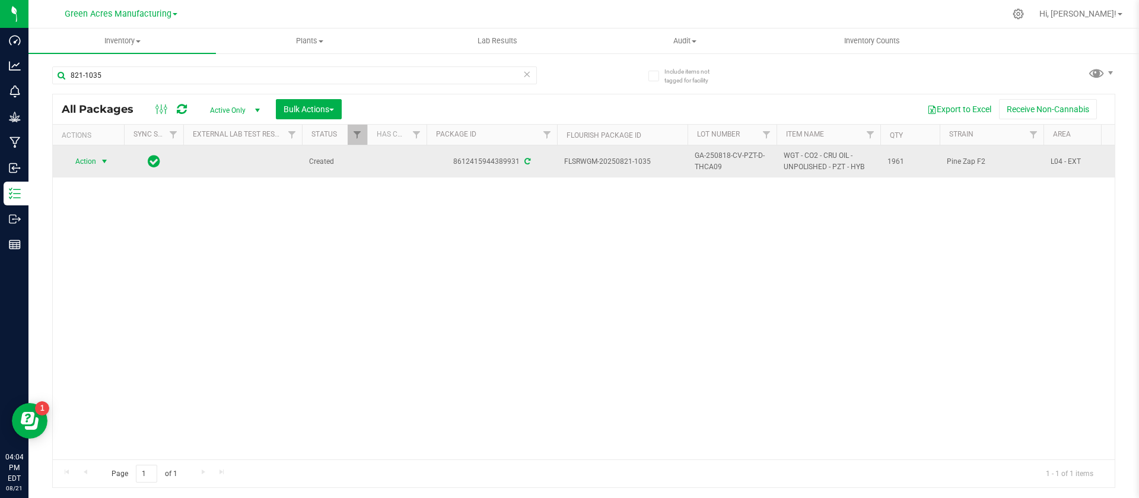
click at [84, 163] on span "Action" at bounding box center [81, 161] width 32 height 17
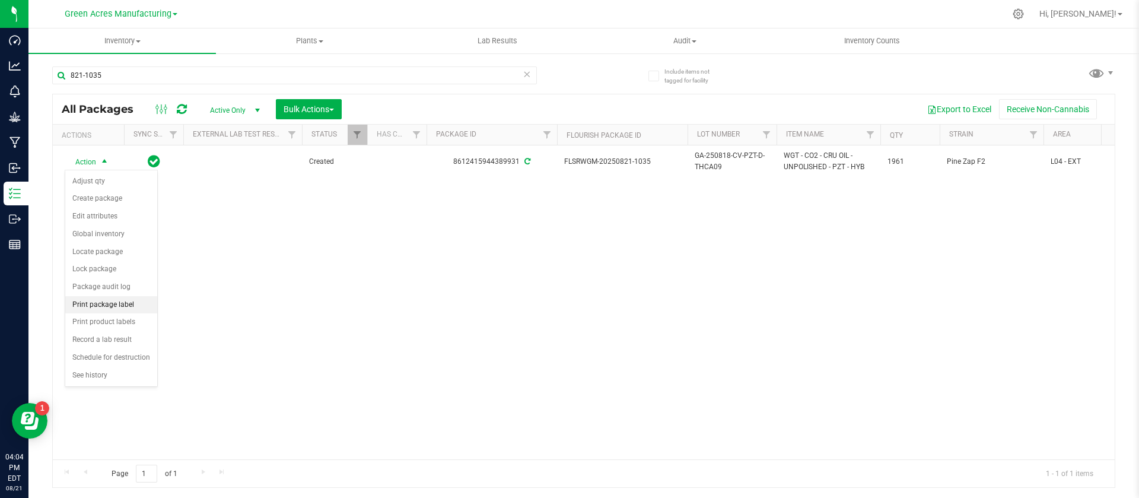
click at [114, 304] on li "Print package label" at bounding box center [111, 305] width 92 height 18
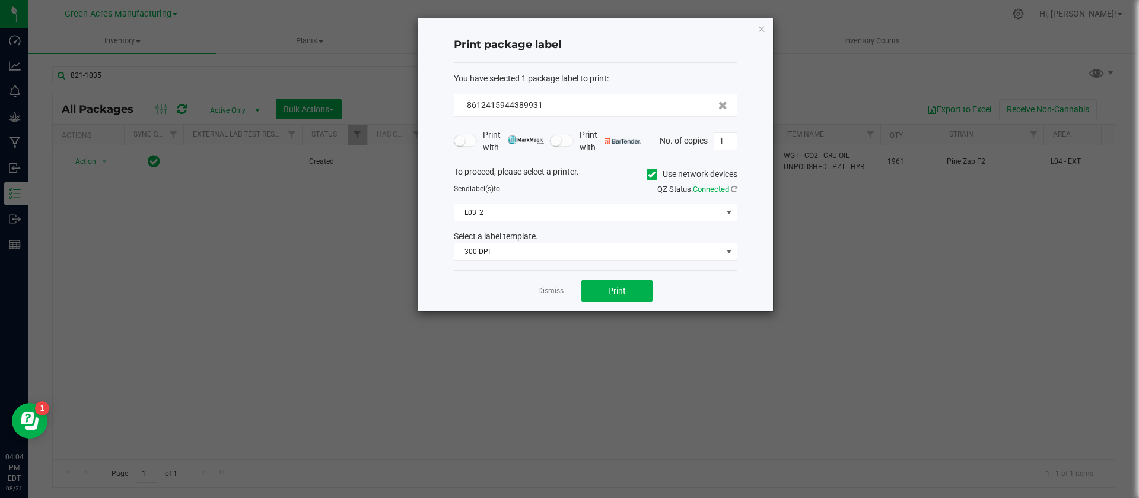
click at [616, 271] on div "Dismiss Print" at bounding box center [596, 290] width 284 height 41
click at [615, 292] on span "Print" at bounding box center [617, 290] width 18 height 9
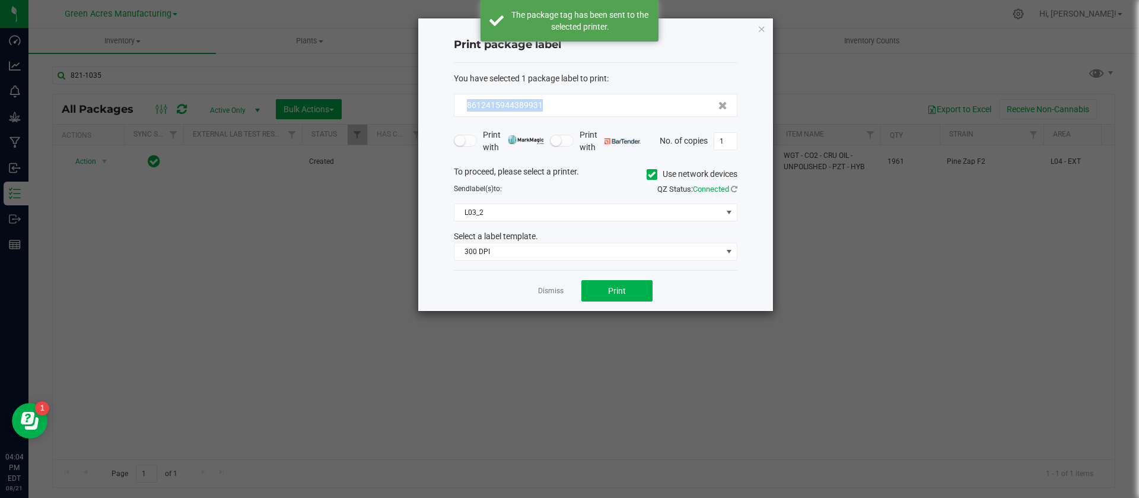
drag, startPoint x: 551, startPoint y: 109, endPoint x: 431, endPoint y: 105, distance: 120.5
click at [431, 105] on div "Print package label You have selected 1 package label to print : 86124159443899…" at bounding box center [595, 164] width 355 height 292
copy span "8612415944389931"
